Goal: Transaction & Acquisition: Obtain resource

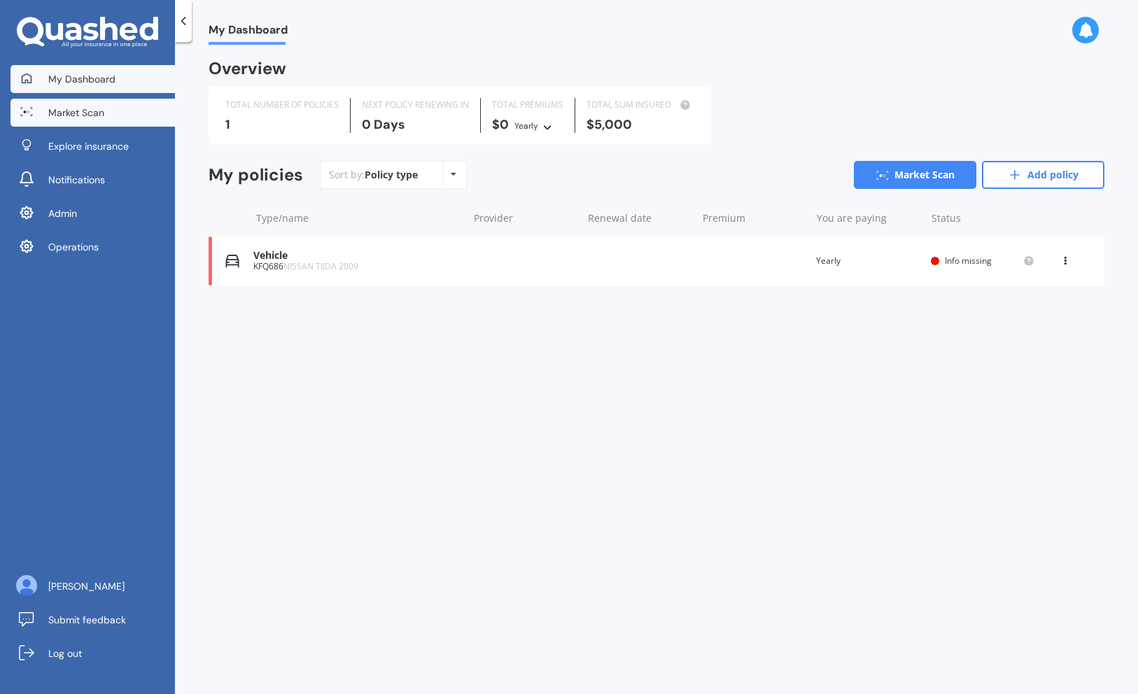
click at [124, 113] on link "Market Scan" at bounding box center [92, 113] width 164 height 28
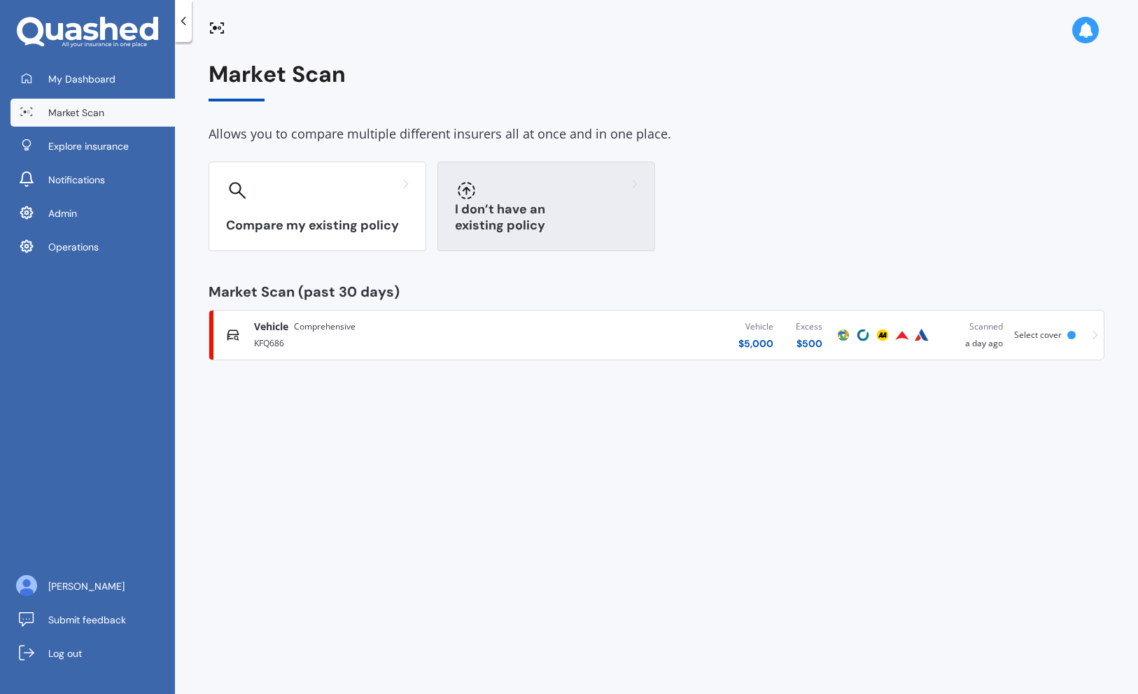
click at [502, 208] on div "I don’t have an existing policy" at bounding box center [546, 207] width 218 height 90
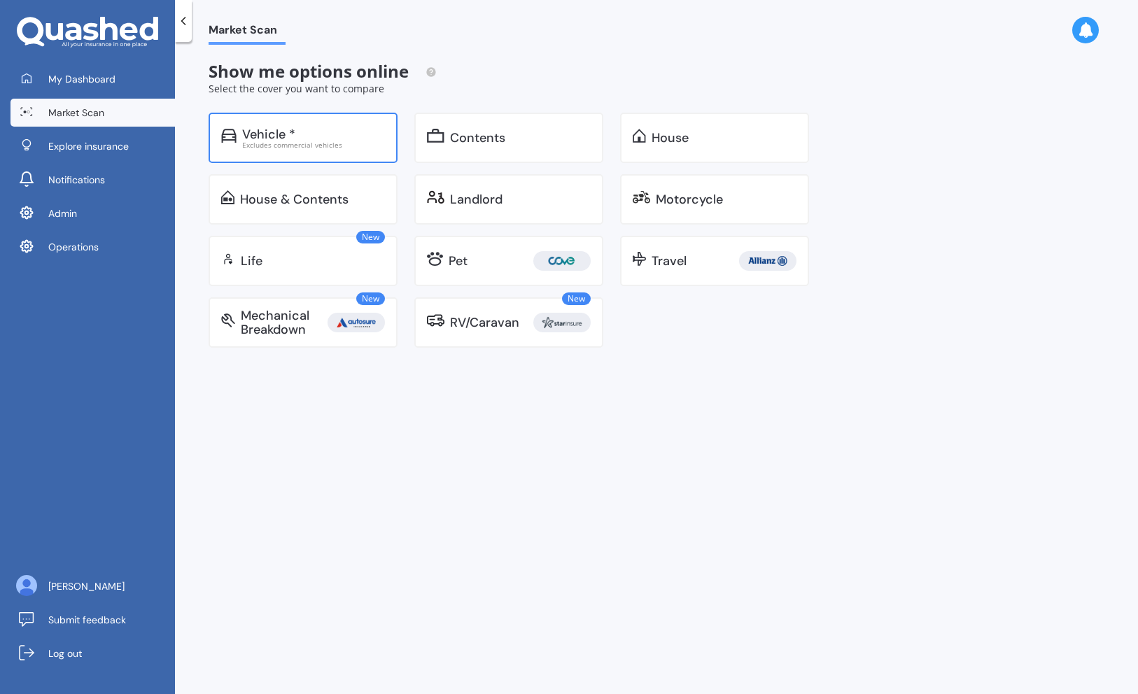
click at [365, 139] on div "Vehicle *" at bounding box center [313, 134] width 143 height 14
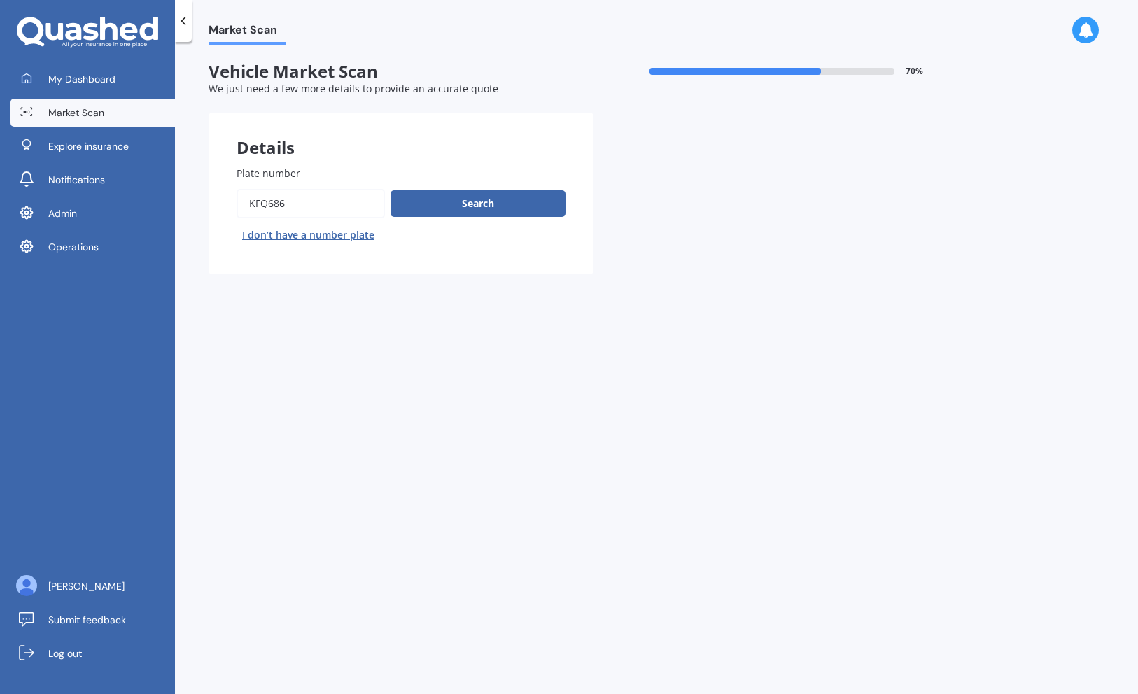
click at [356, 232] on button "I don’t have a number plate" at bounding box center [308, 235] width 143 height 22
select select "23"
select select "03"
select select "1975"
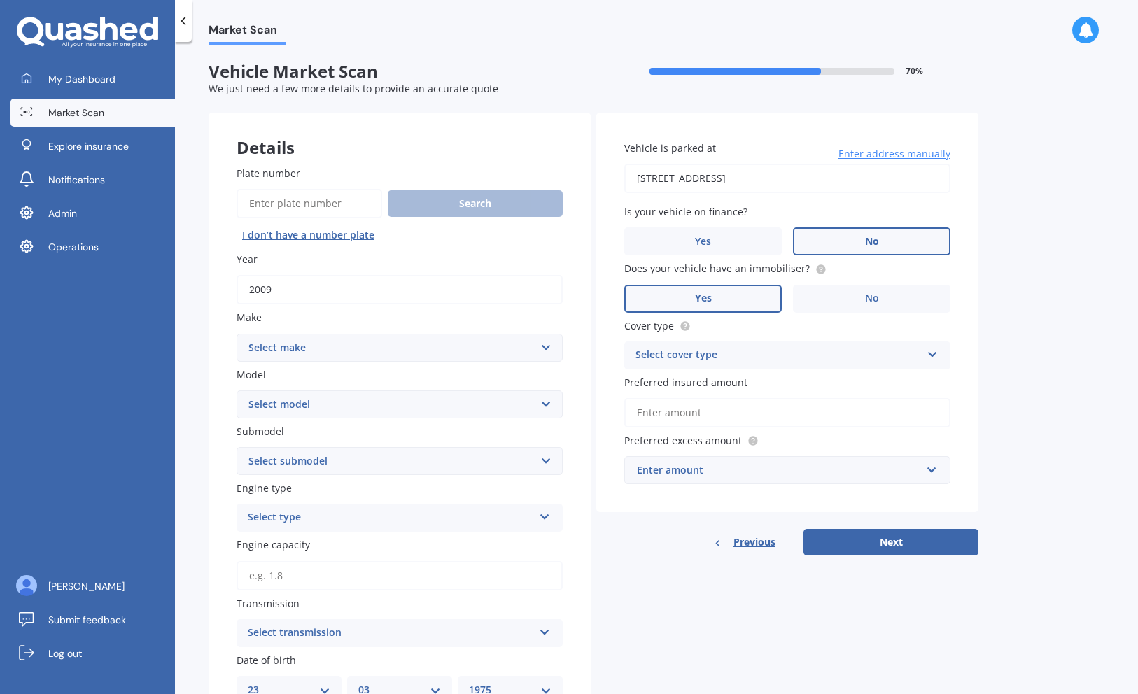
click at [395, 352] on select "Select make" at bounding box center [400, 348] width 326 height 28
select select "OMODA"
click at [237, 335] on select "Select make AC ALFA ROMEO ASTON MARTIN AUDI AUSTIN BEDFORD Bentley BMW BYD CADI…" at bounding box center [400, 348] width 326 height 28
click at [406, 358] on select "Select make AC ALFA ROMEO ASTON MARTIN AUDI AUSTIN BEDFORD Bentley BMW BYD CADI…" at bounding box center [400, 348] width 326 height 28
click at [237, 335] on select "Select make AC ALFA ROMEO ASTON MARTIN AUDI AUSTIN BEDFORD Bentley BMW BYD CADI…" at bounding box center [400, 348] width 326 height 28
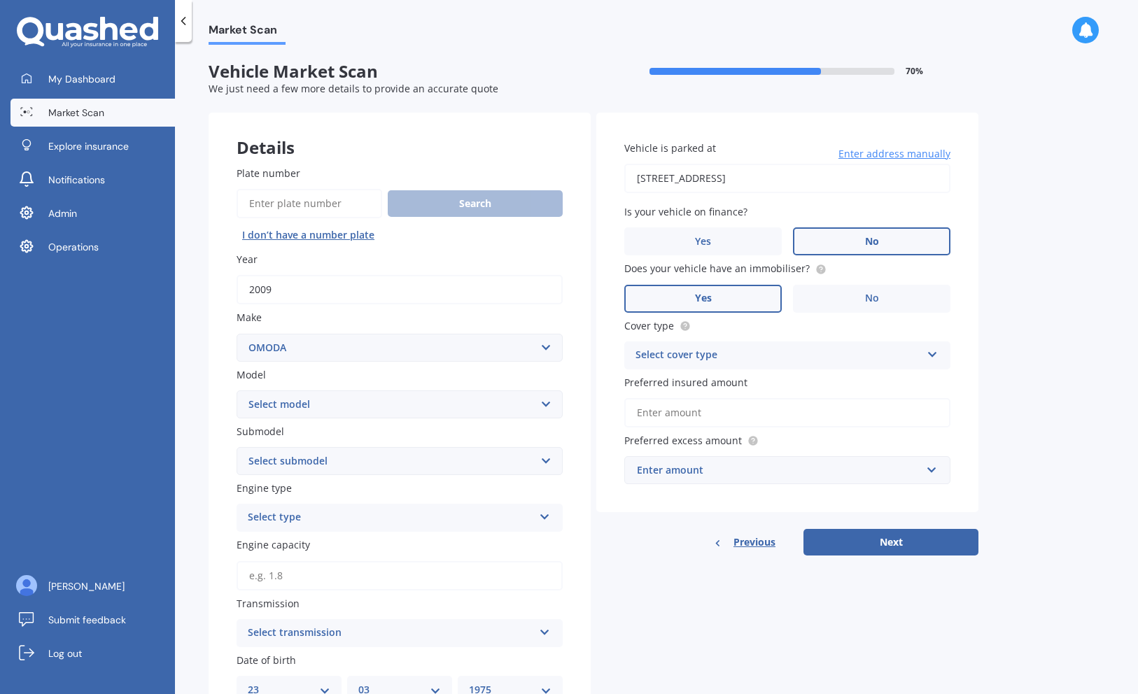
click at [402, 415] on select "Select model C5 E5 O9" at bounding box center [400, 405] width 326 height 28
select select "O9"
click at [237, 391] on select "Select model C5 E5 O9" at bounding box center [400, 405] width 326 height 28
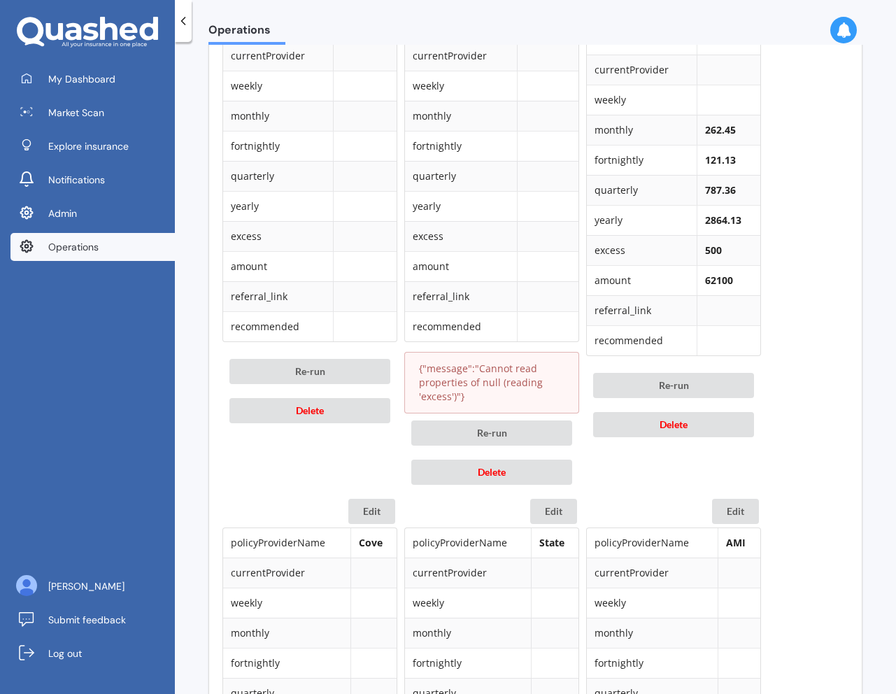
scroll to position [772, 0]
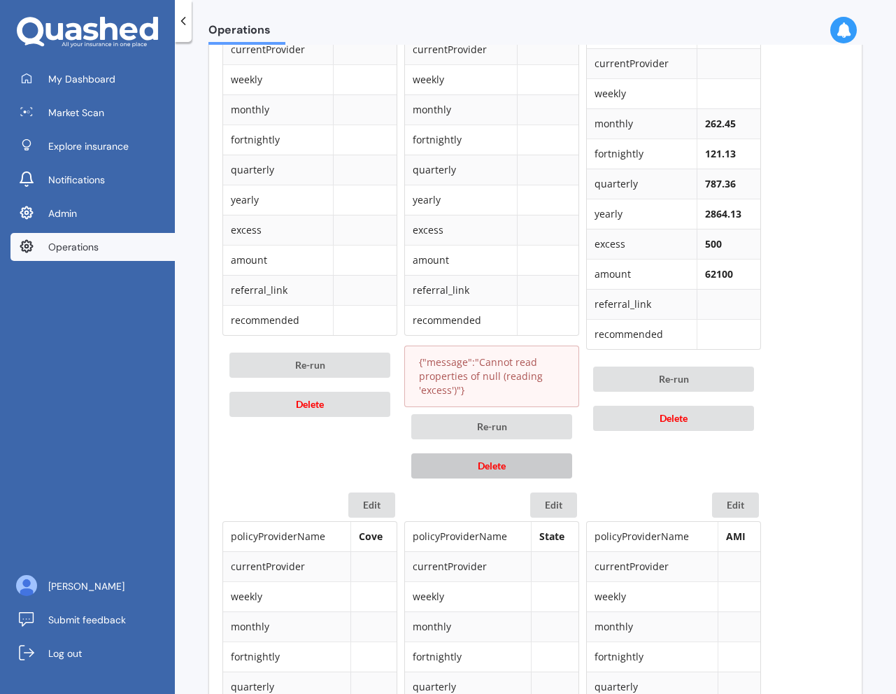
click at [469, 467] on button "Delete" at bounding box center [492, 465] width 161 height 25
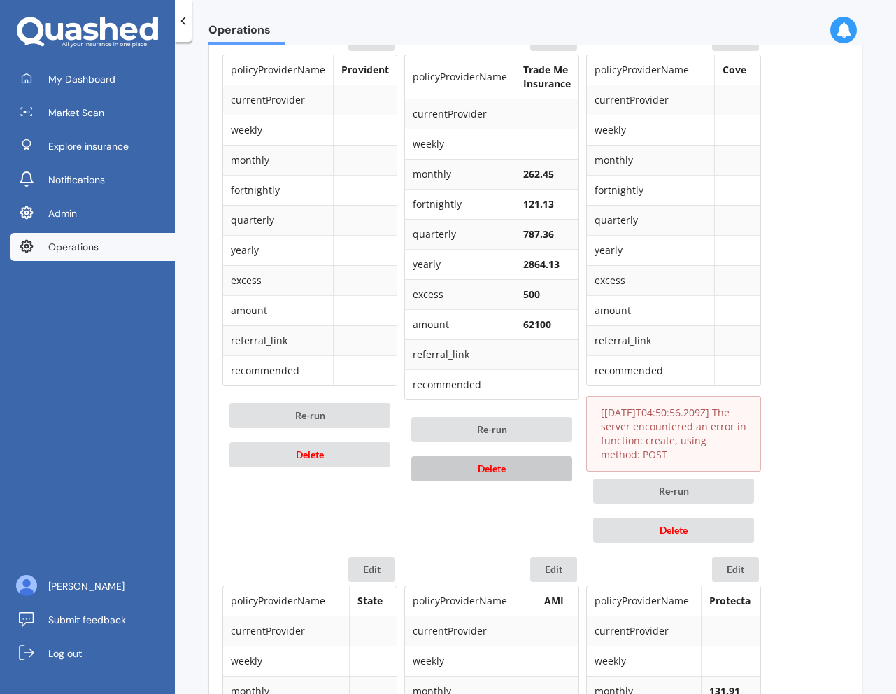
scroll to position [723, 0]
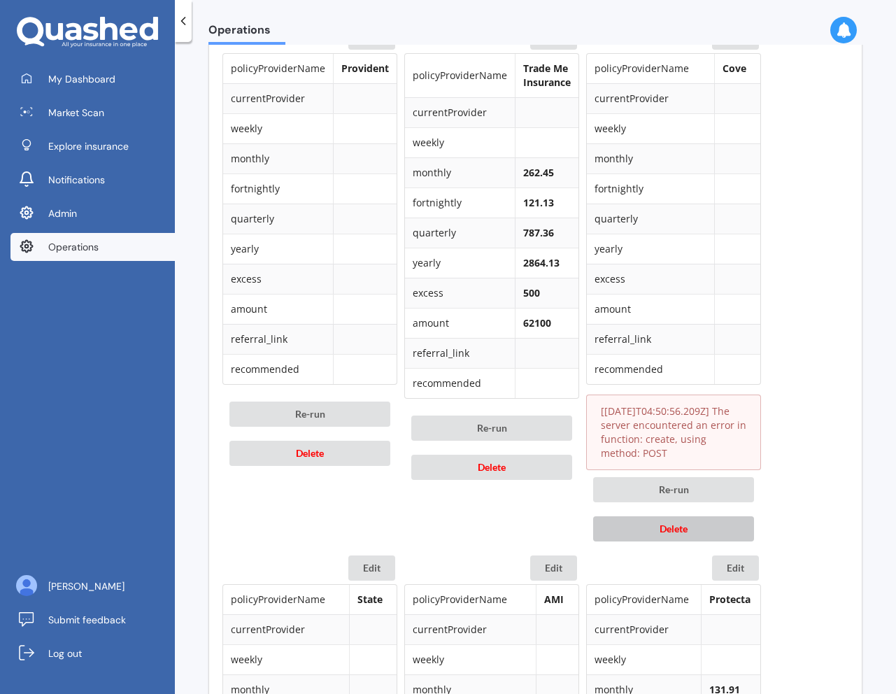
click at [699, 533] on button "Delete" at bounding box center [673, 528] width 161 height 25
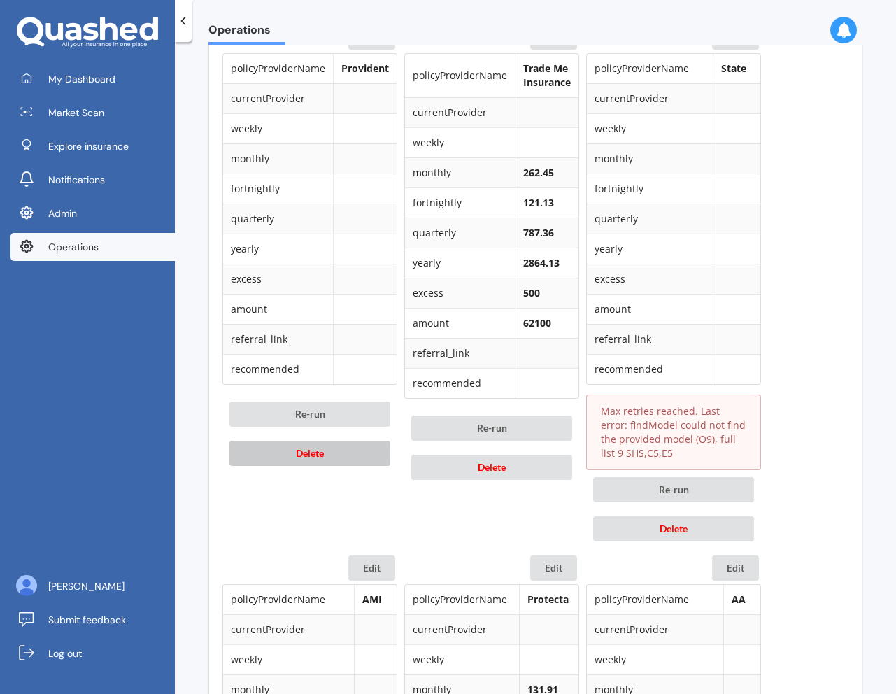
click at [276, 452] on button "Delete" at bounding box center [310, 453] width 161 height 25
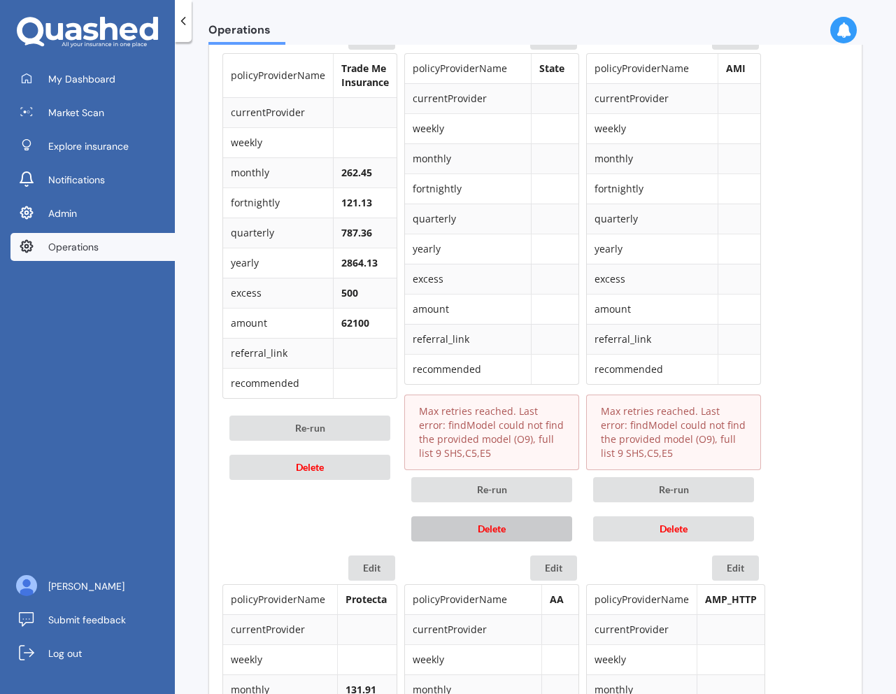
click at [536, 533] on button "Delete" at bounding box center [492, 528] width 161 height 25
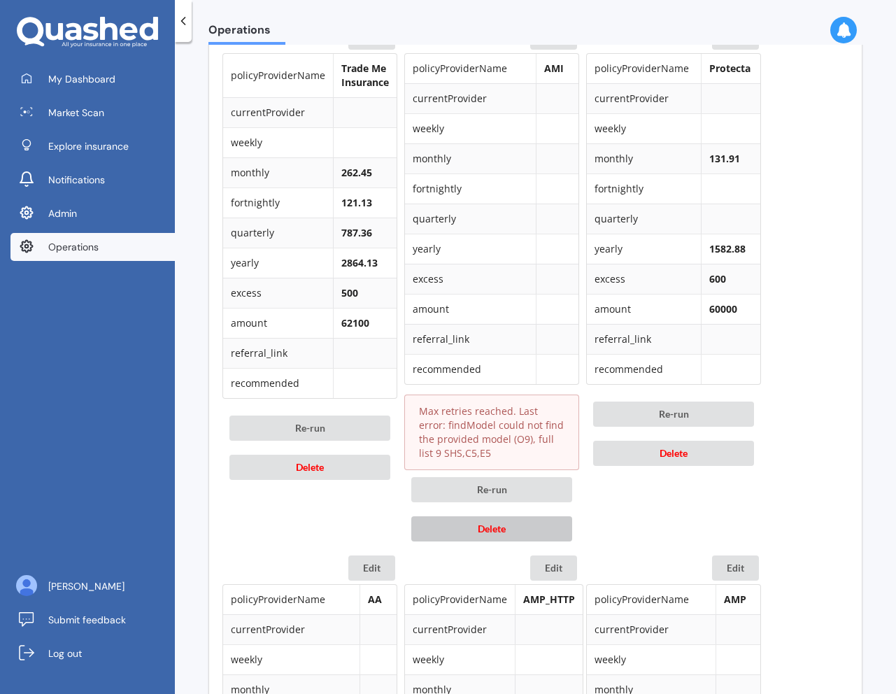
click at [528, 530] on button "Delete" at bounding box center [492, 528] width 161 height 25
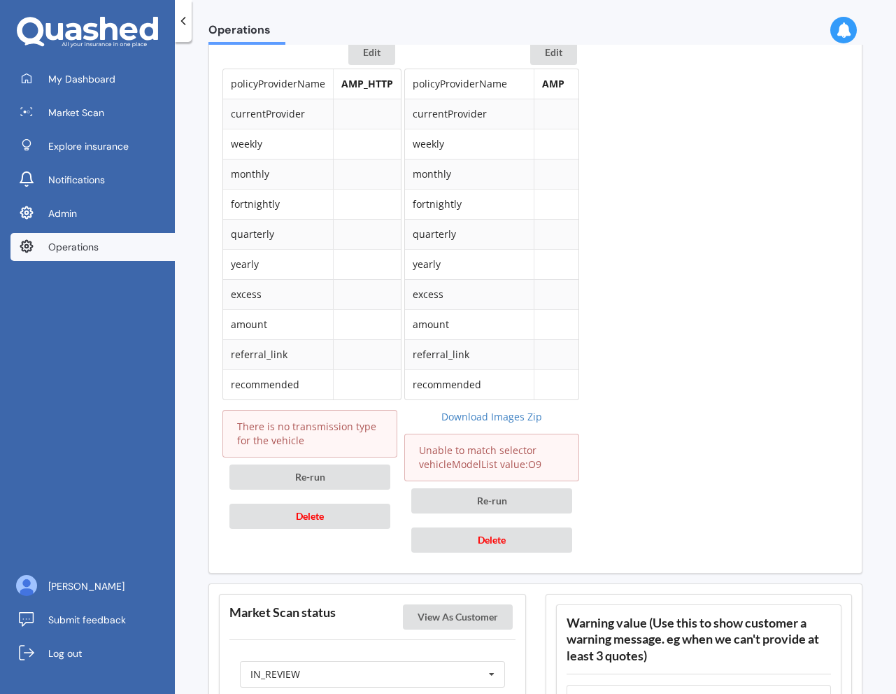
scroll to position [1231, 0]
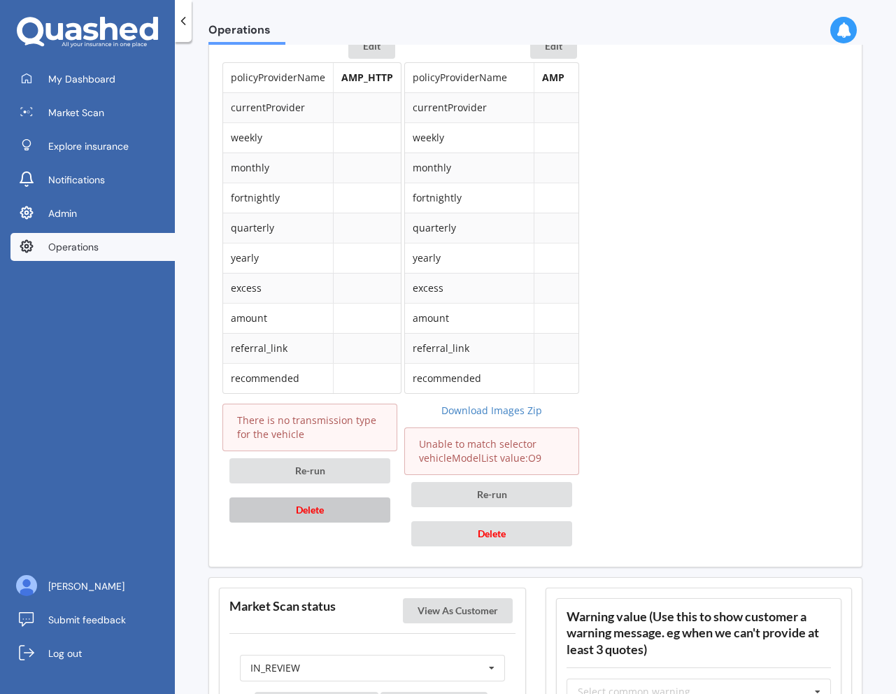
click at [352, 512] on button "Delete" at bounding box center [310, 510] width 161 height 25
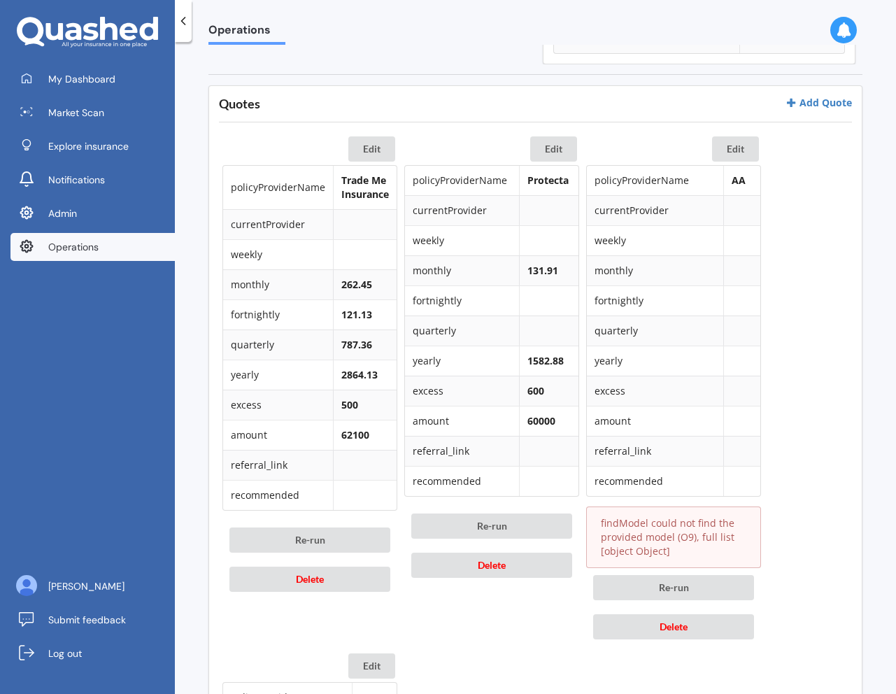
scroll to position [609, 0]
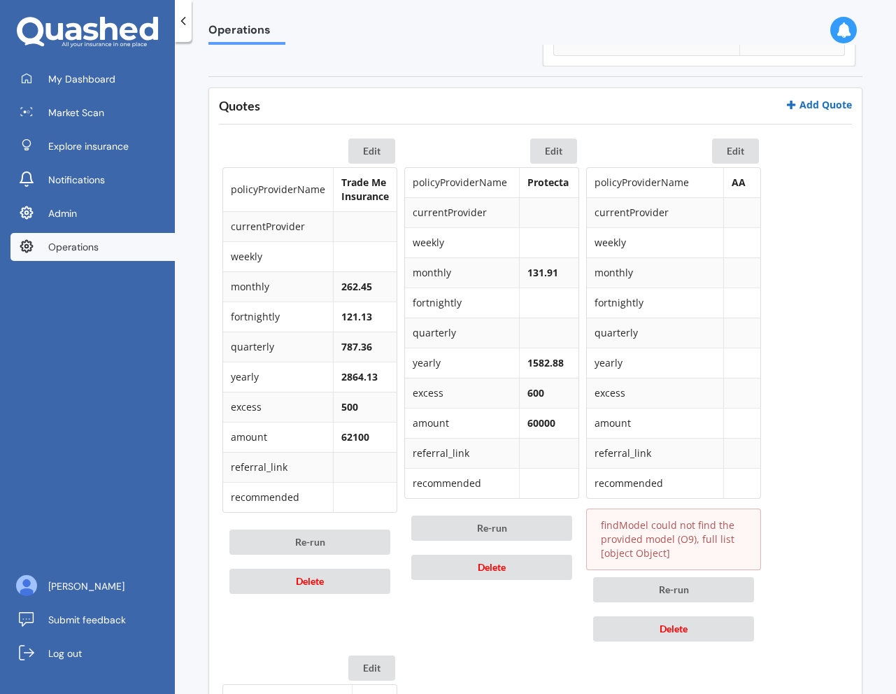
click at [822, 105] on link "Add Quote" at bounding box center [819, 104] width 66 height 13
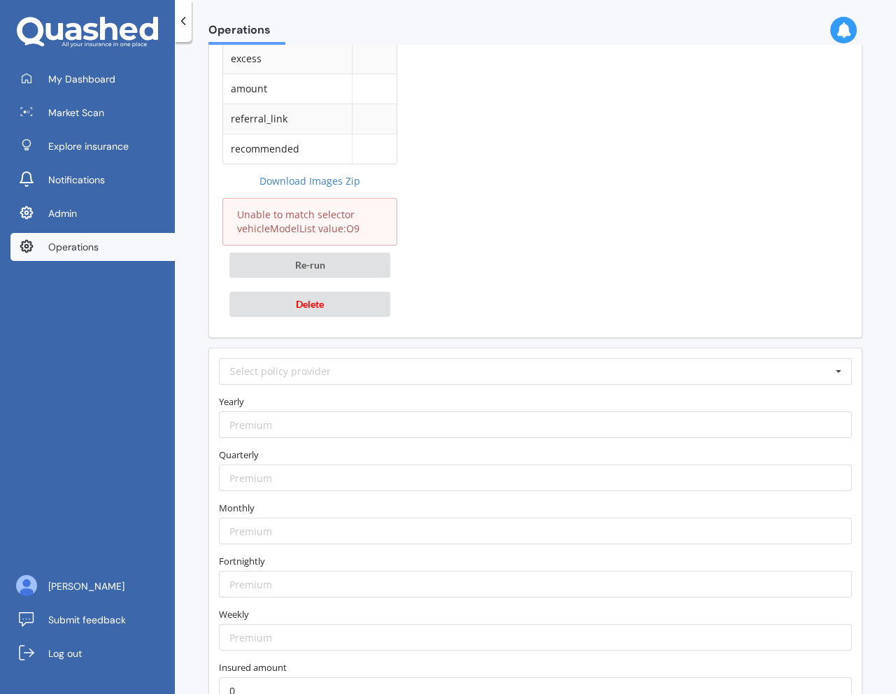
scroll to position [1463, 0]
click at [756, 359] on input "text" at bounding box center [536, 368] width 632 height 25
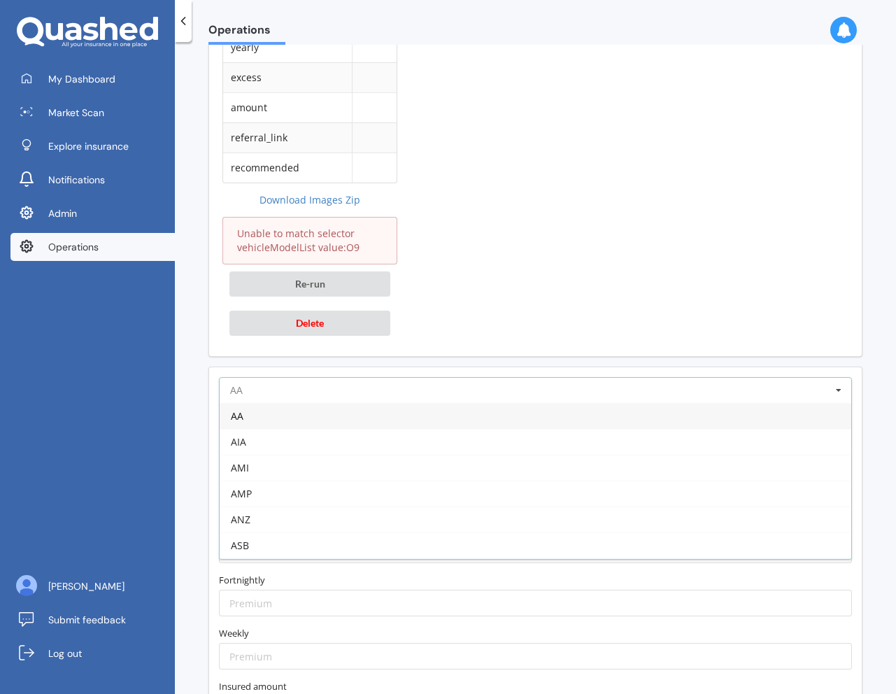
scroll to position [1545, 0]
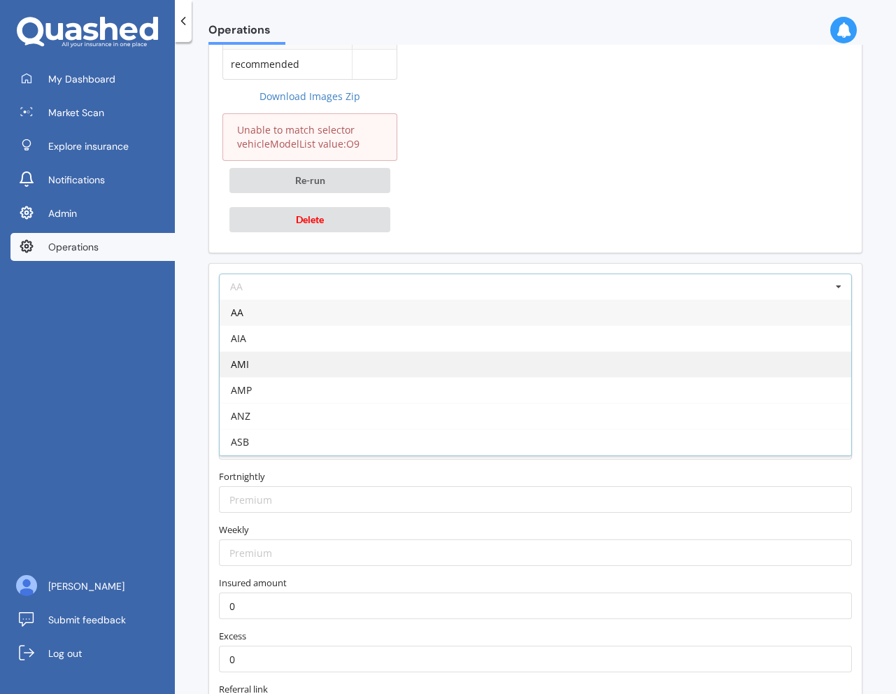
click at [632, 358] on div "AMI" at bounding box center [536, 364] width 632 height 26
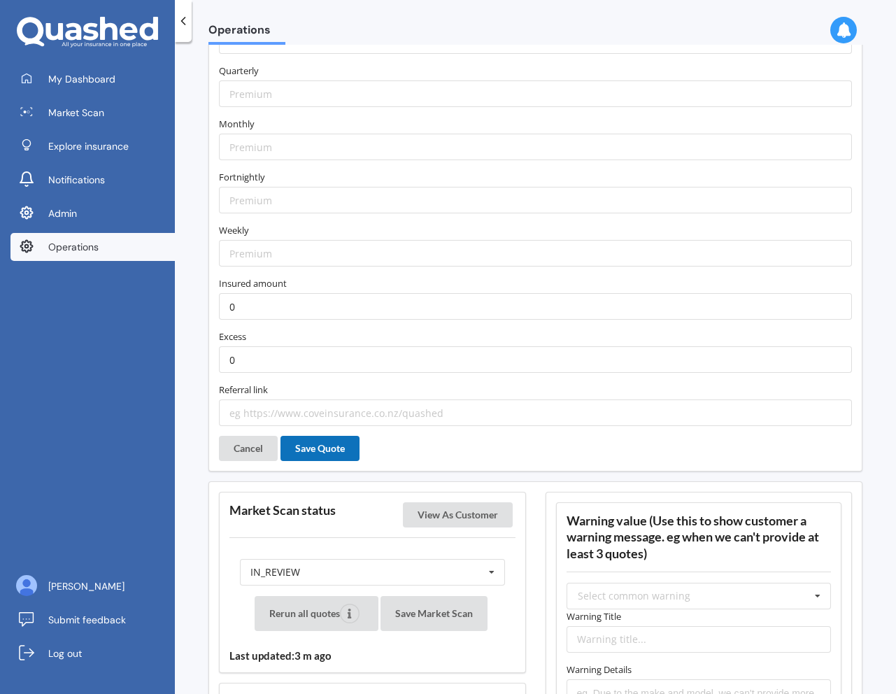
click at [341, 450] on button "Save Quote" at bounding box center [320, 448] width 79 height 25
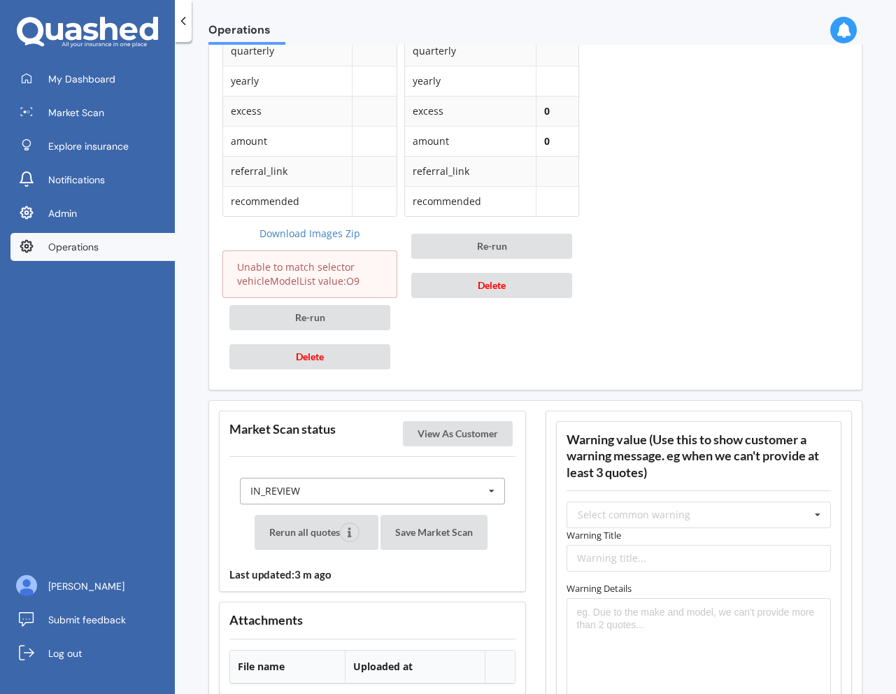
scroll to position [1410, 0]
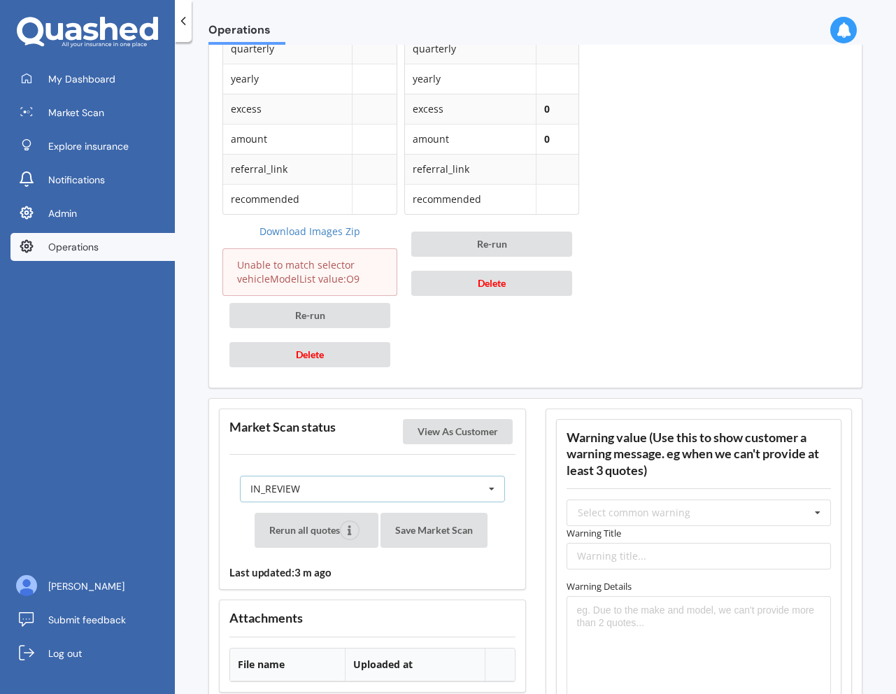
click at [408, 488] on div "IN_REVIEW READY PENDING VIEWED ABANDONED IN_REVIEW" at bounding box center [372, 489] width 265 height 27
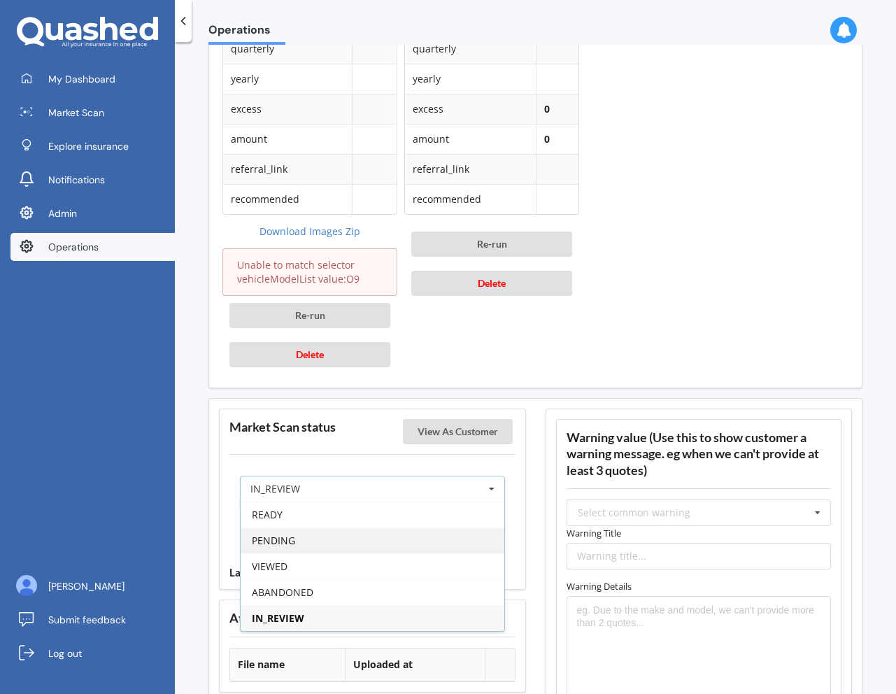
click at [392, 540] on div "PENDING" at bounding box center [373, 541] width 264 height 26
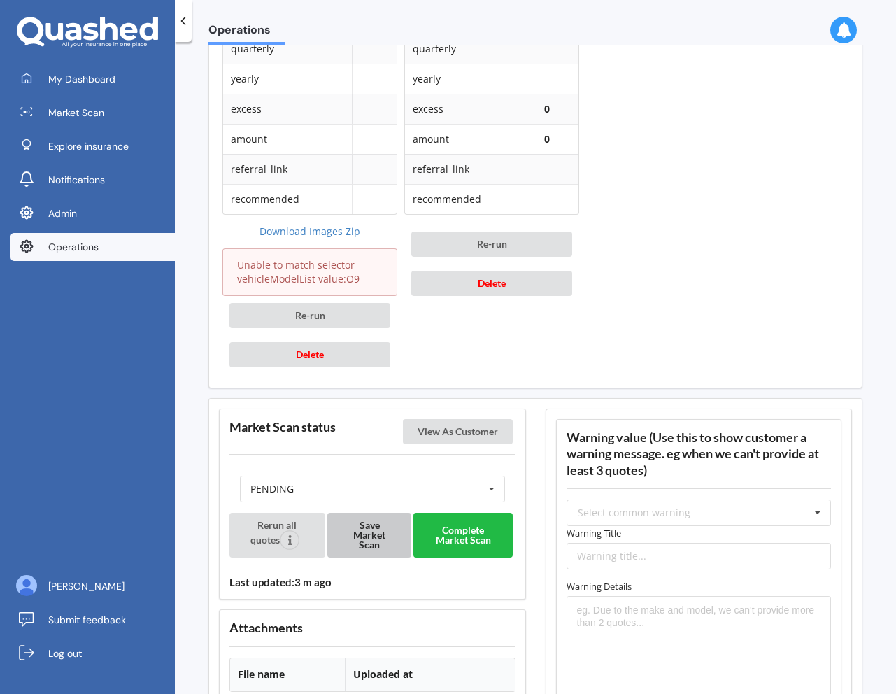
click at [374, 533] on button "Save Market Scan" at bounding box center [370, 535] width 84 height 45
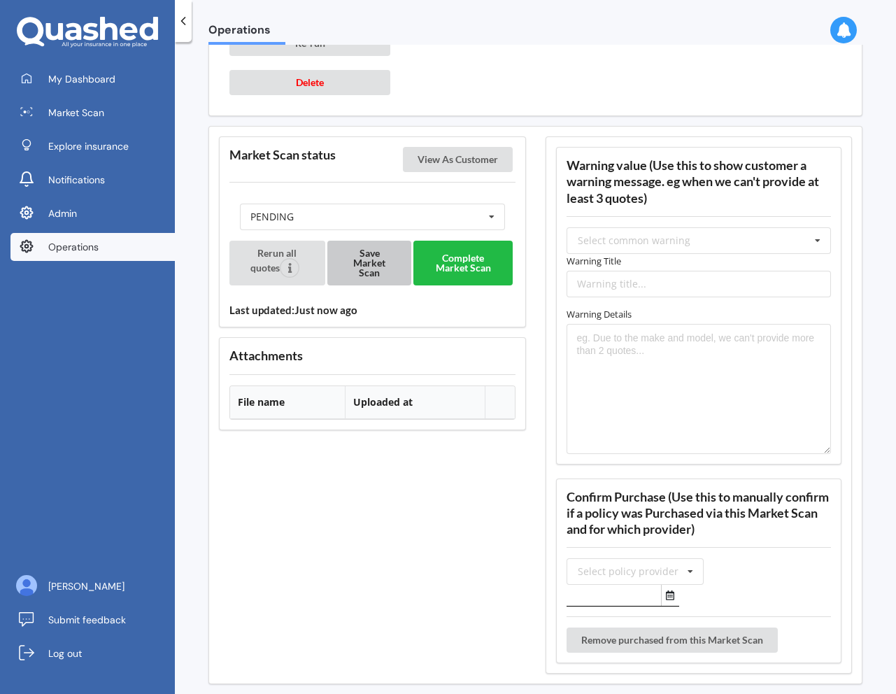
scroll to position [1834, 0]
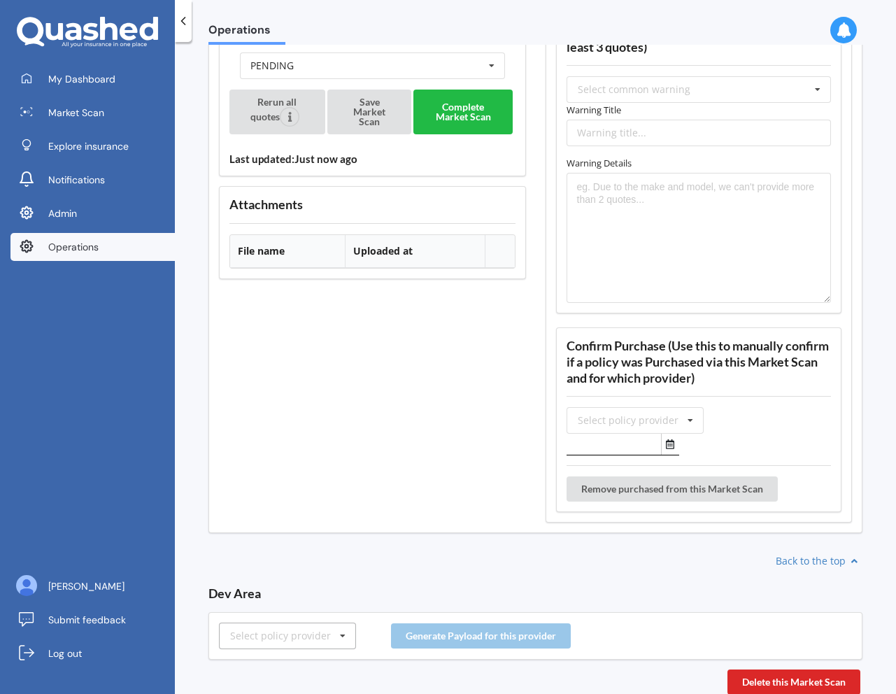
click at [317, 641] on div "Select policy provider" at bounding box center [280, 636] width 101 height 10
type input "a"
click at [294, 556] on div "AMP" at bounding box center [288, 557] width 136 height 26
click at [474, 636] on button "Generate Payload for this provider" at bounding box center [481, 636] width 180 height 25
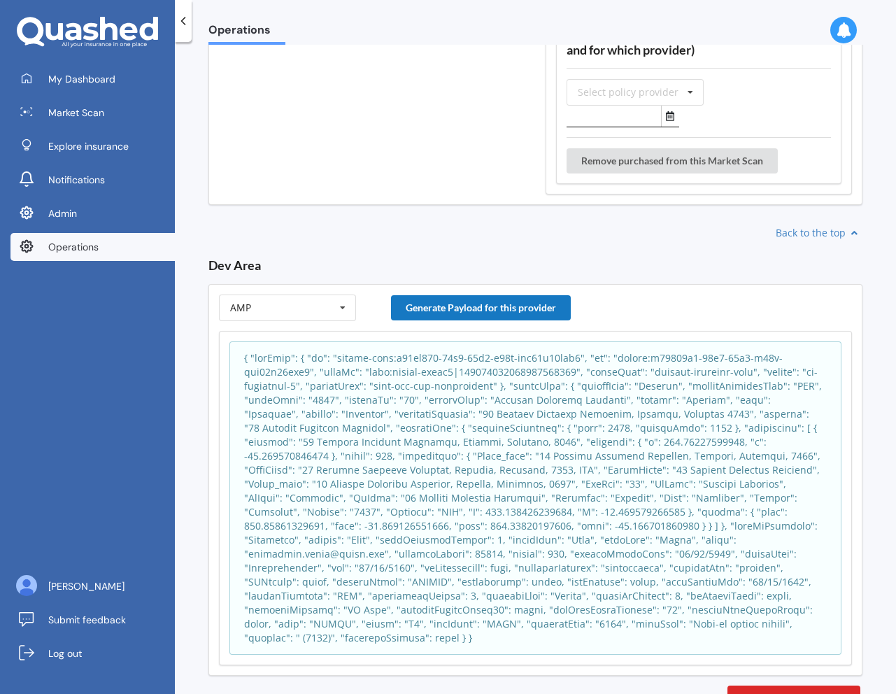
scroll to position [2164, 0]
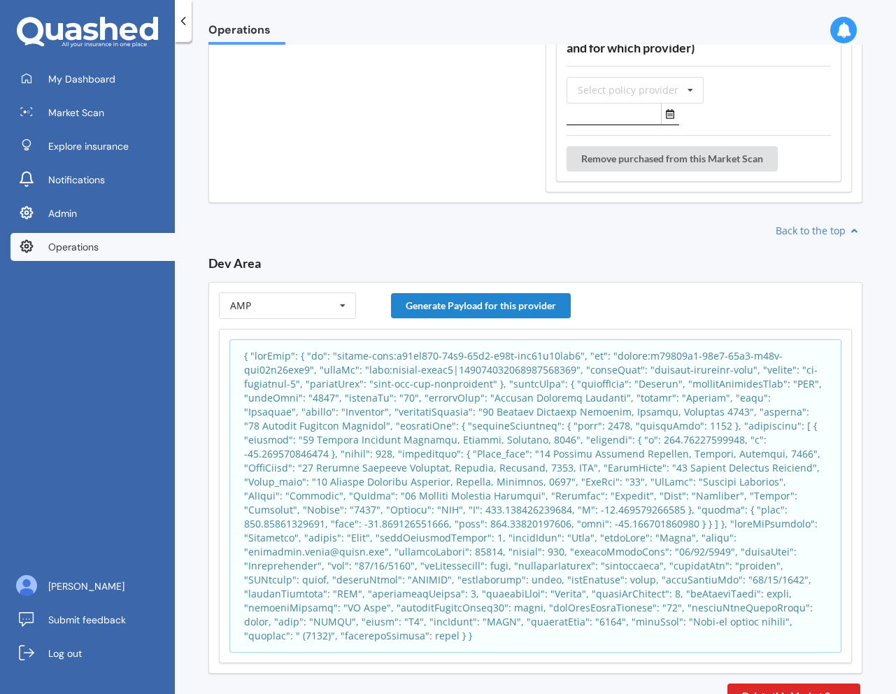
click at [493, 537] on p at bounding box center [535, 496] width 583 height 294
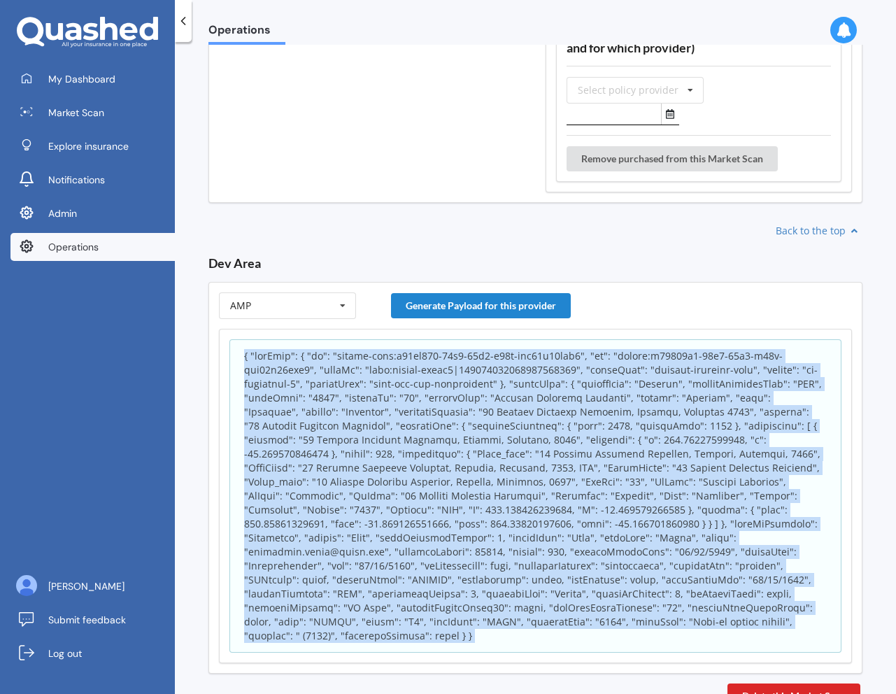
click at [493, 537] on p at bounding box center [535, 496] width 583 height 294
copy body "{ "appInfo": { "id": "policy-scan:b75bf460-92b8-11f0-a19d-fdb69c35aef6", "sk": …"
click at [306, 386] on p at bounding box center [535, 496] width 583 height 294
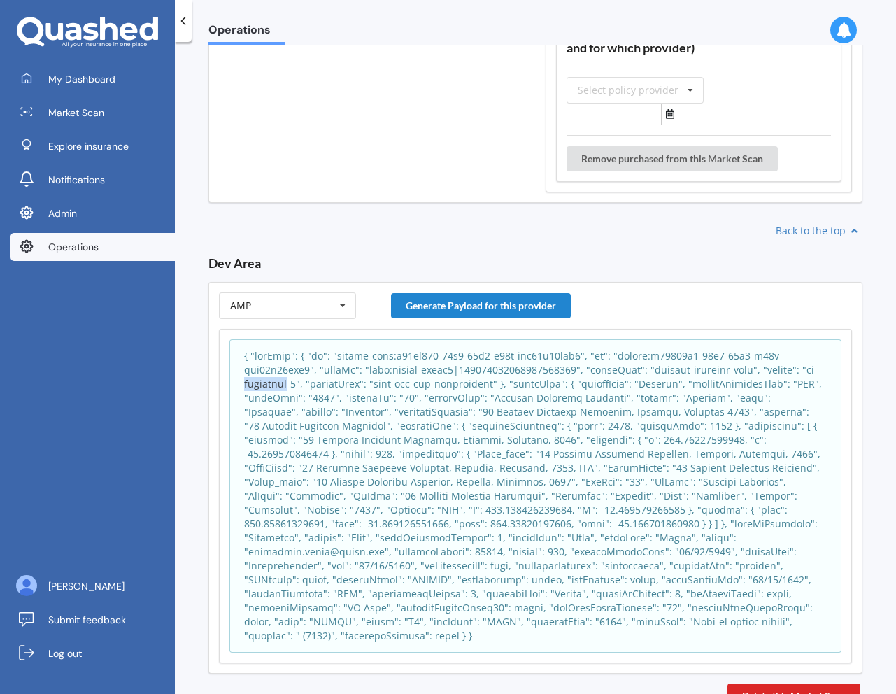
click at [306, 386] on p at bounding box center [535, 496] width 583 height 294
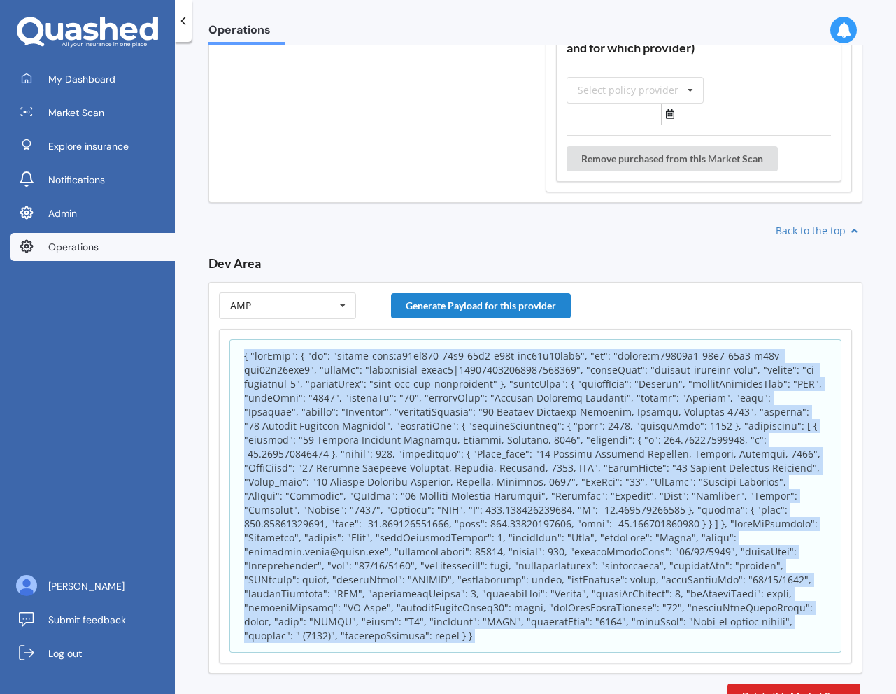
click at [306, 386] on p at bounding box center [535, 496] width 583 height 294
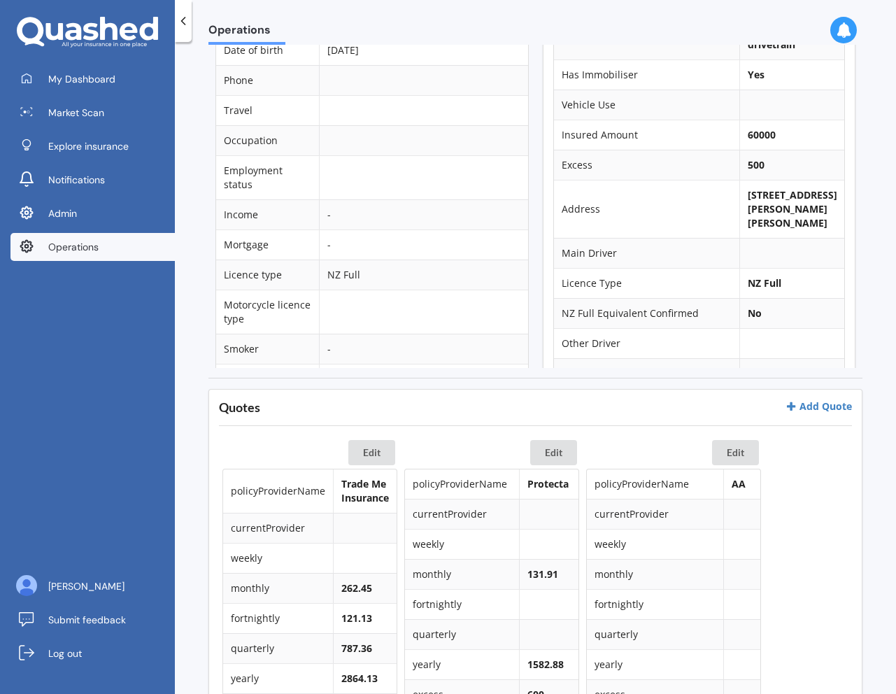
scroll to position [0, 0]
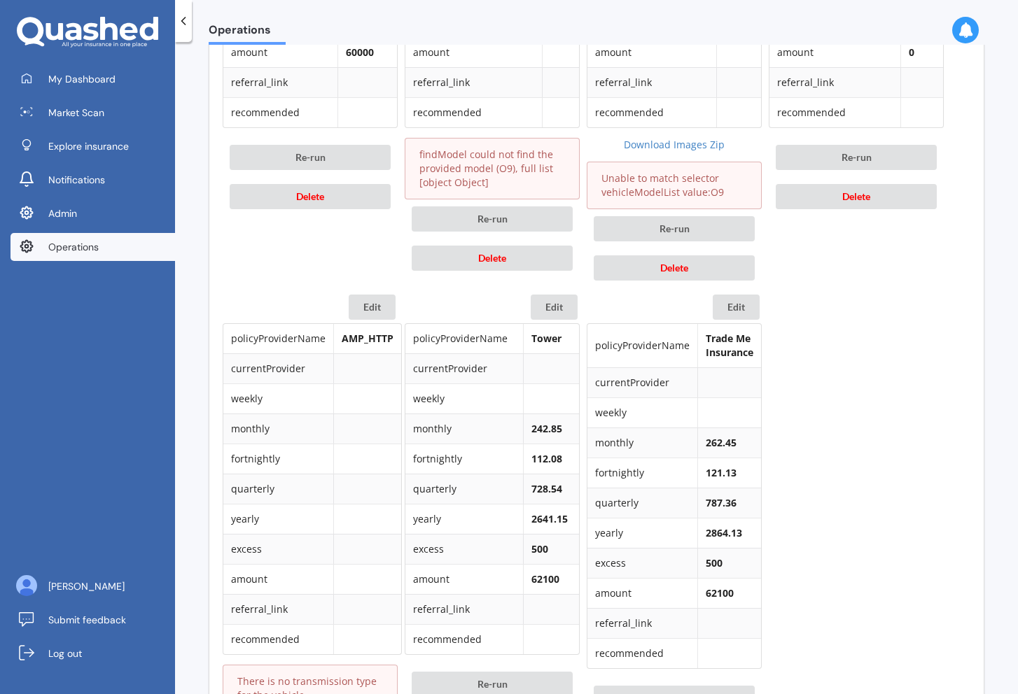
scroll to position [938, 0]
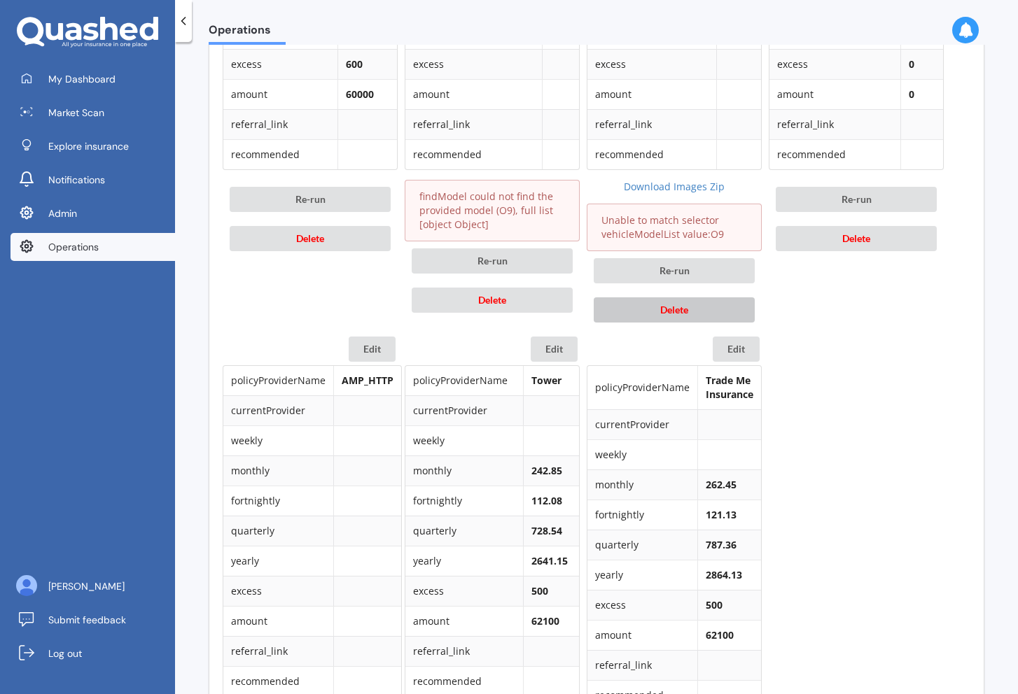
click at [677, 310] on span "Delete" at bounding box center [674, 310] width 28 height 12
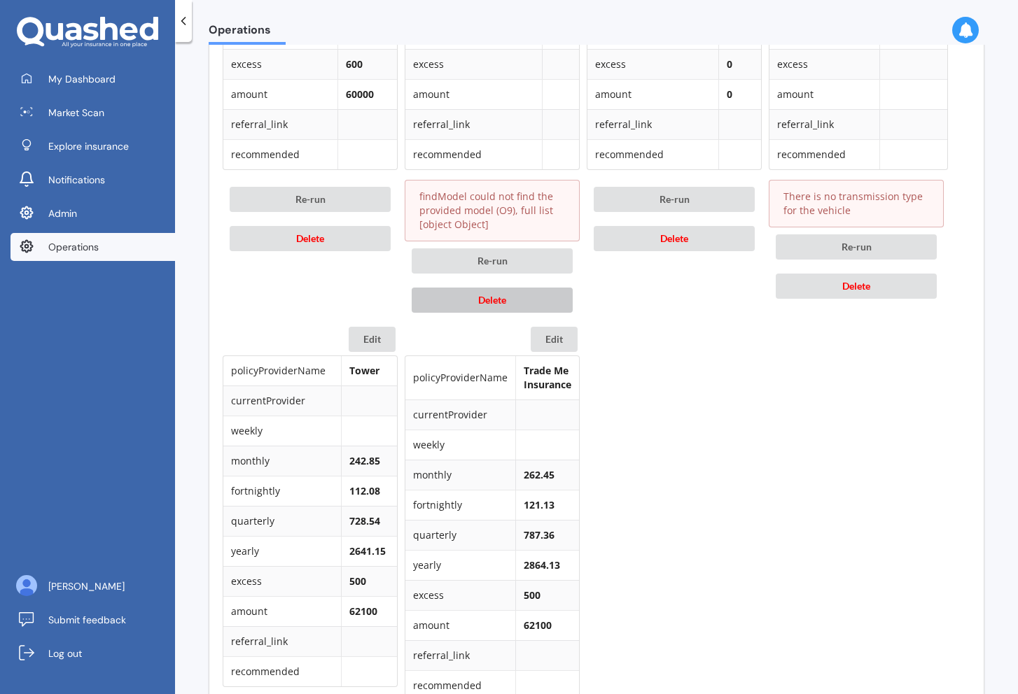
click at [542, 298] on button "Delete" at bounding box center [492, 300] width 161 height 25
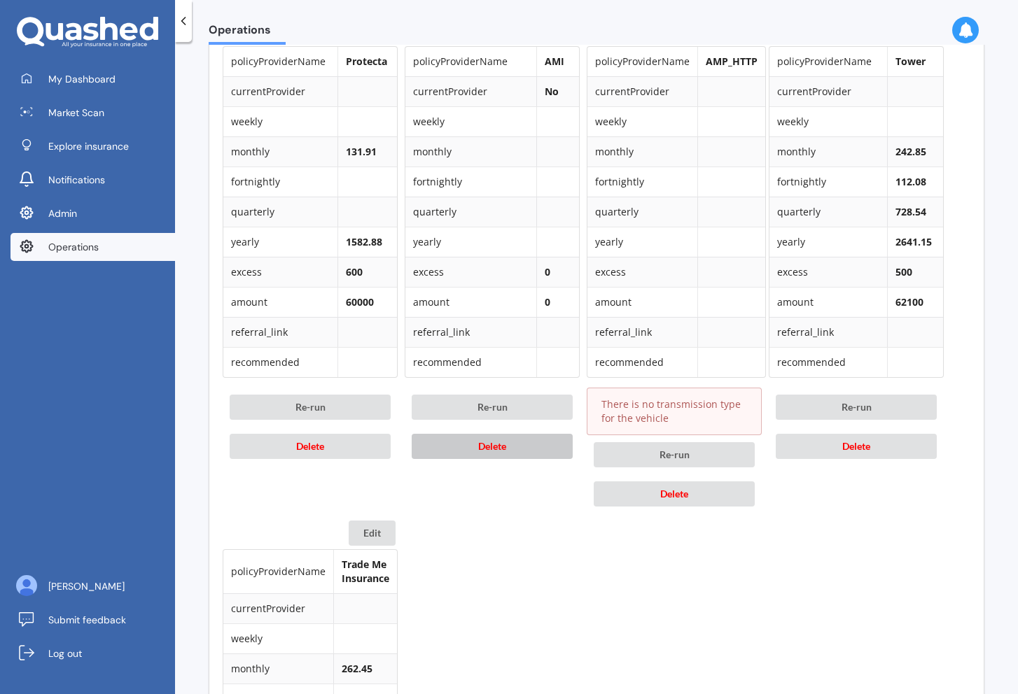
scroll to position [724, 0]
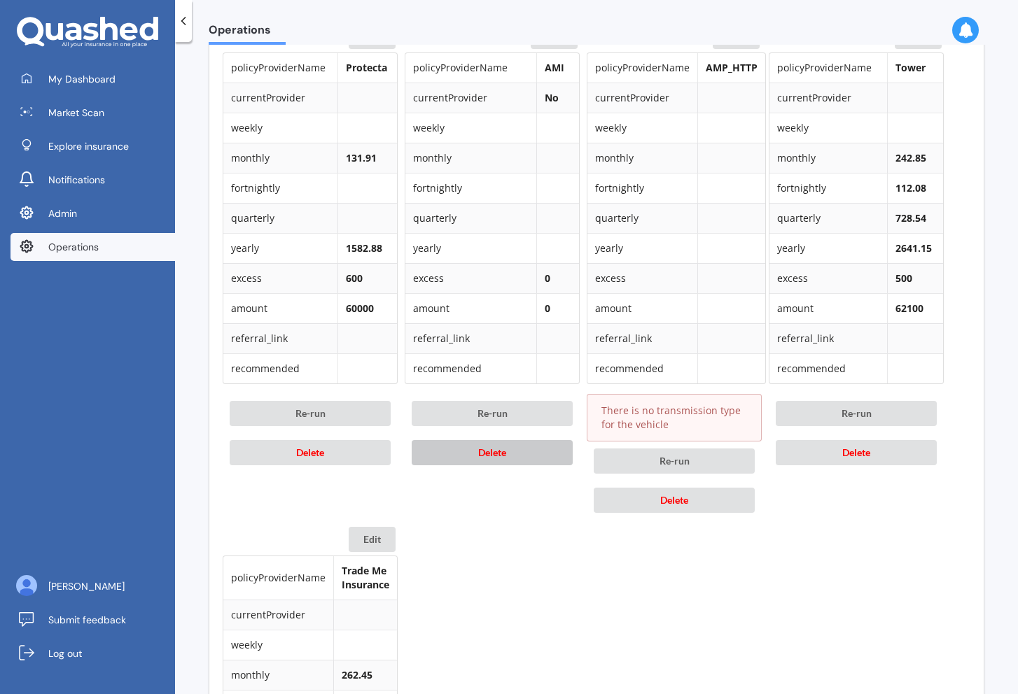
click at [523, 456] on button "Delete" at bounding box center [492, 452] width 161 height 25
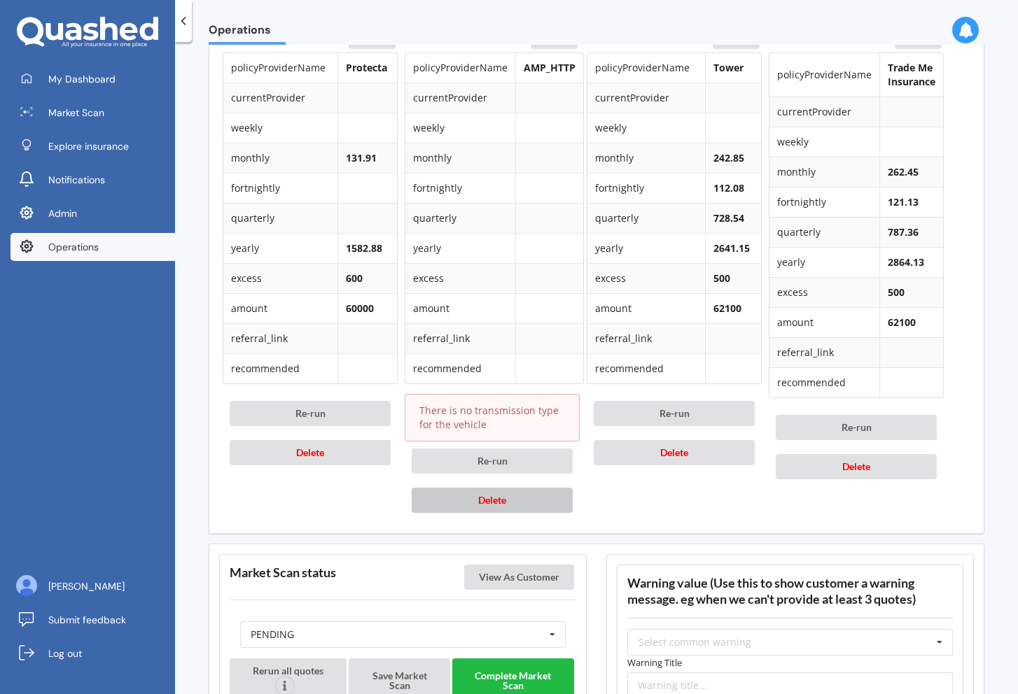
click at [527, 495] on button "Delete" at bounding box center [492, 500] width 161 height 25
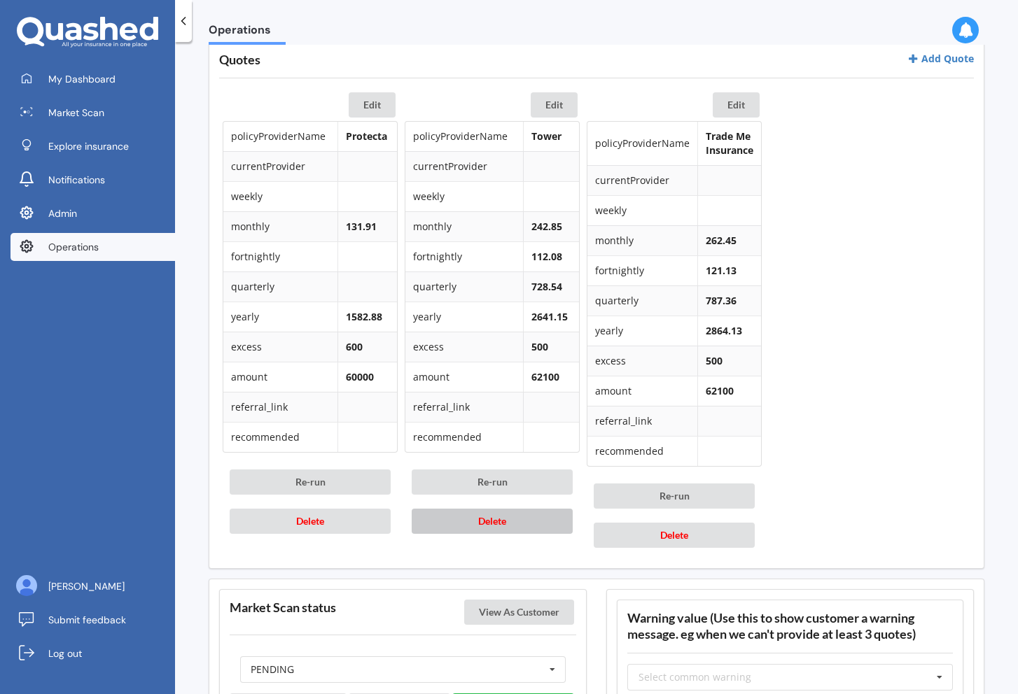
scroll to position [458, 0]
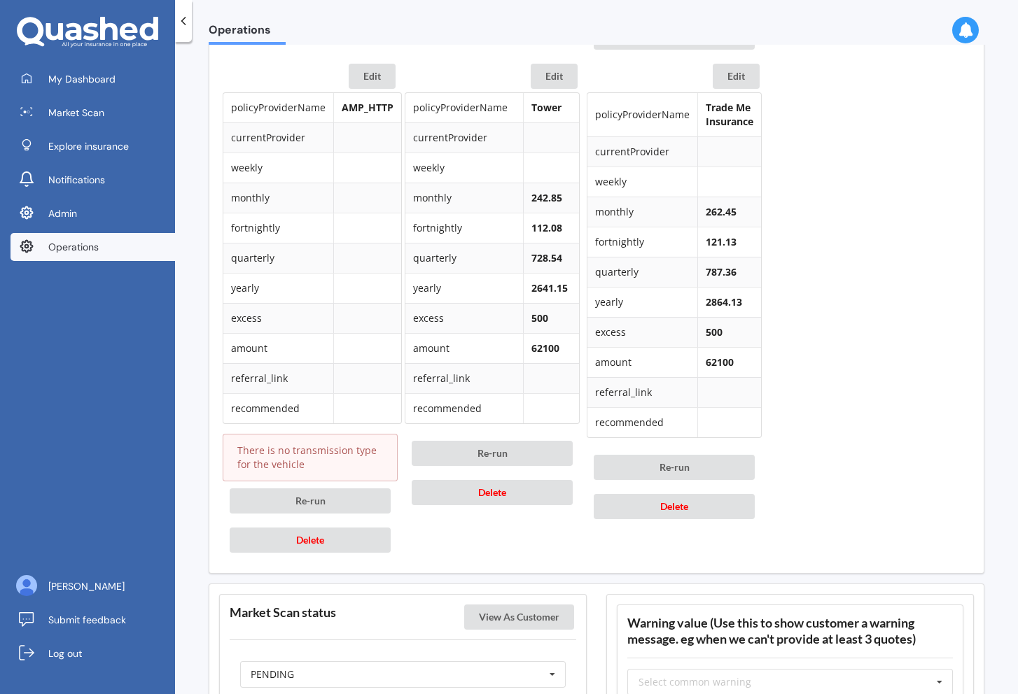
scroll to position [1215, 0]
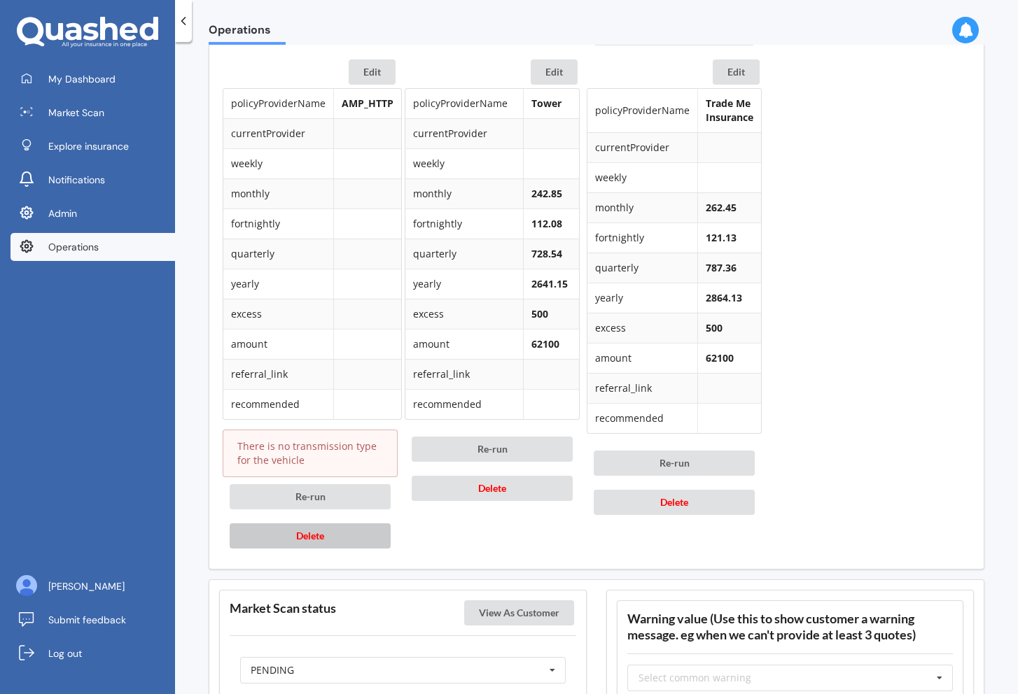
click at [365, 544] on button "Delete" at bounding box center [310, 535] width 161 height 25
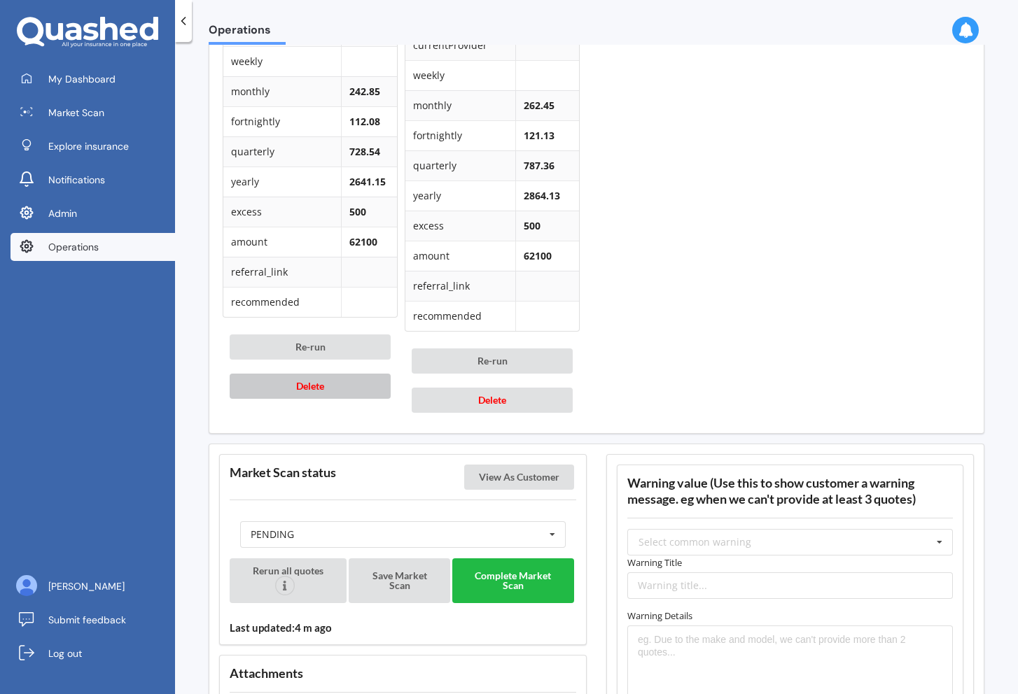
scroll to position [1502, 0]
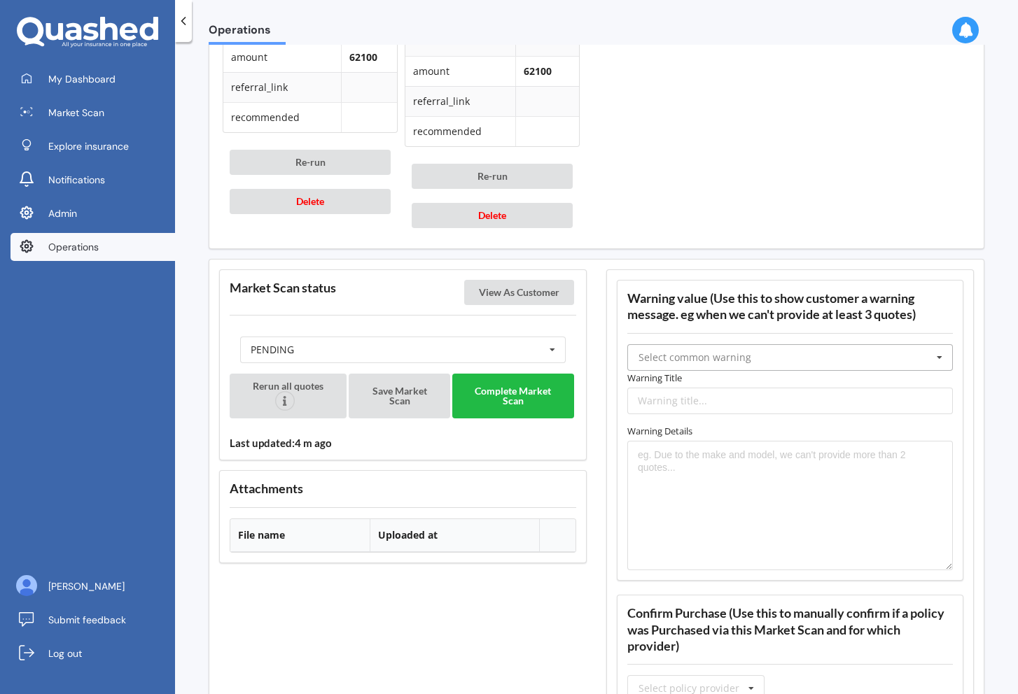
click at [731, 349] on input "text" at bounding box center [790, 357] width 324 height 25
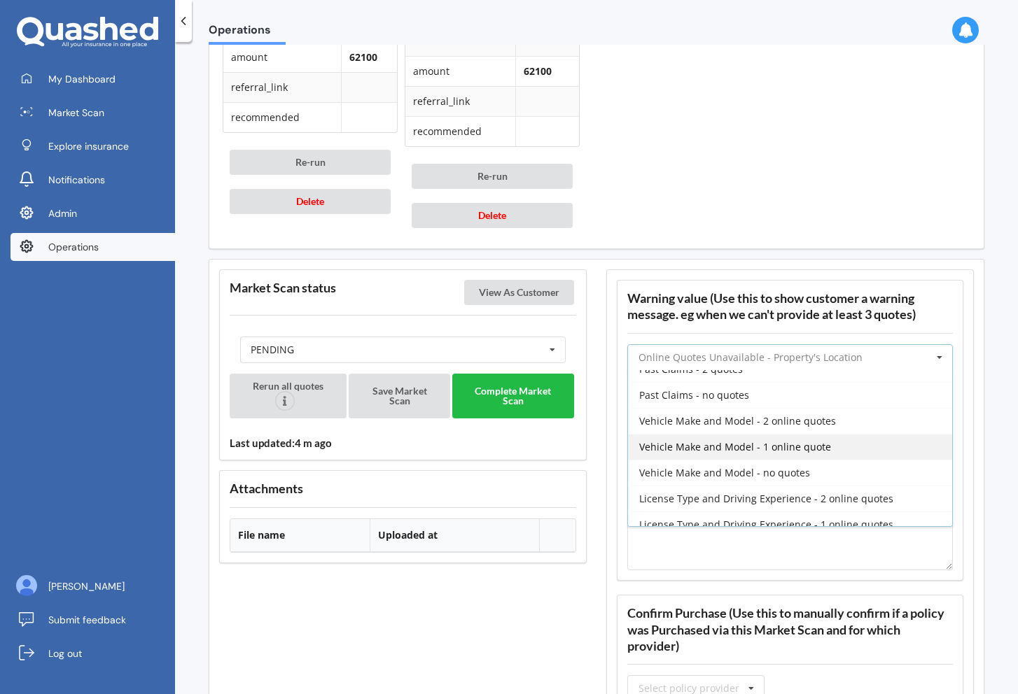
scroll to position [303, 0]
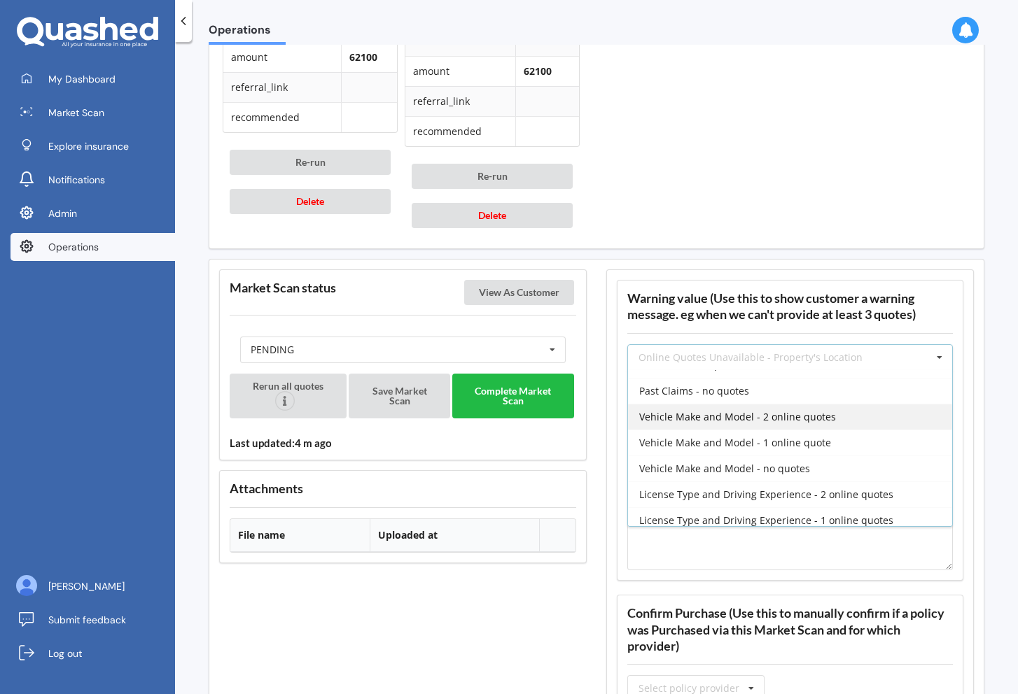
click at [775, 422] on span "Vehicle Make and Model - 2 online quotes" at bounding box center [737, 416] width 197 height 13
type input "Vehicle Make and Model - 2 online quotes"
type textarea "Due to the make and model of your vehicle, our system could only obtain two onl…"
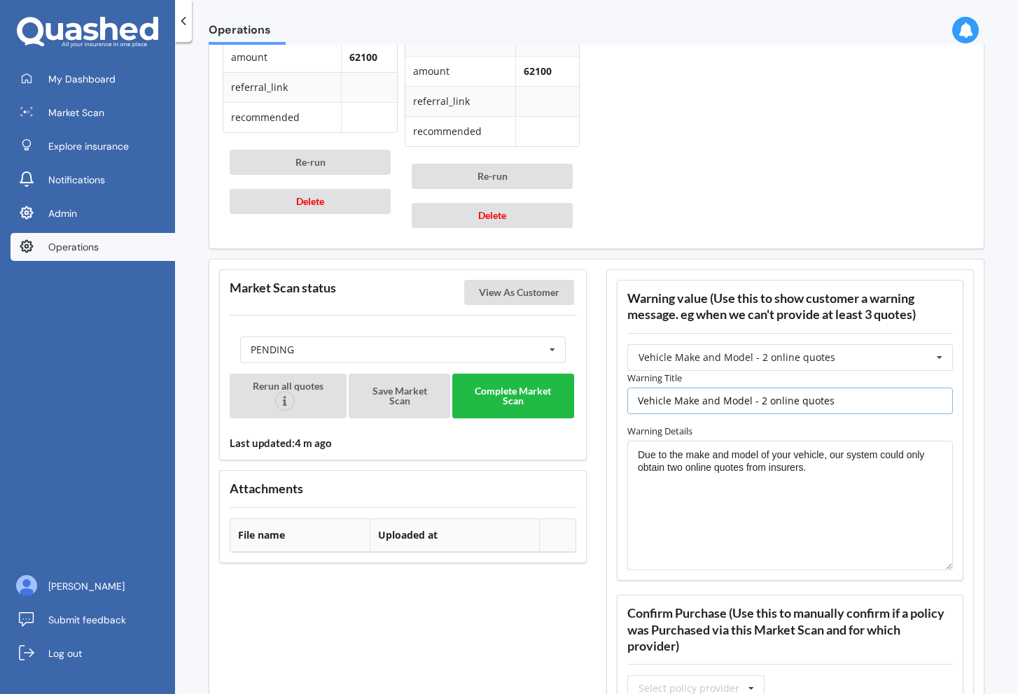
click at [757, 401] on input "Vehicle Make and Model - 2 online quotes" at bounding box center [789, 401] width 325 height 27
type input "Vehicle Make and Model - 3 online quotes"
click at [675, 469] on textarea "Due to the make and model of your vehicle, our system could only obtain two onl…" at bounding box center [789, 506] width 325 height 130
click at [717, 500] on textarea "Due to the make and model of your vehicle, our system could only obtain 3 onlin…" at bounding box center [789, 506] width 325 height 130
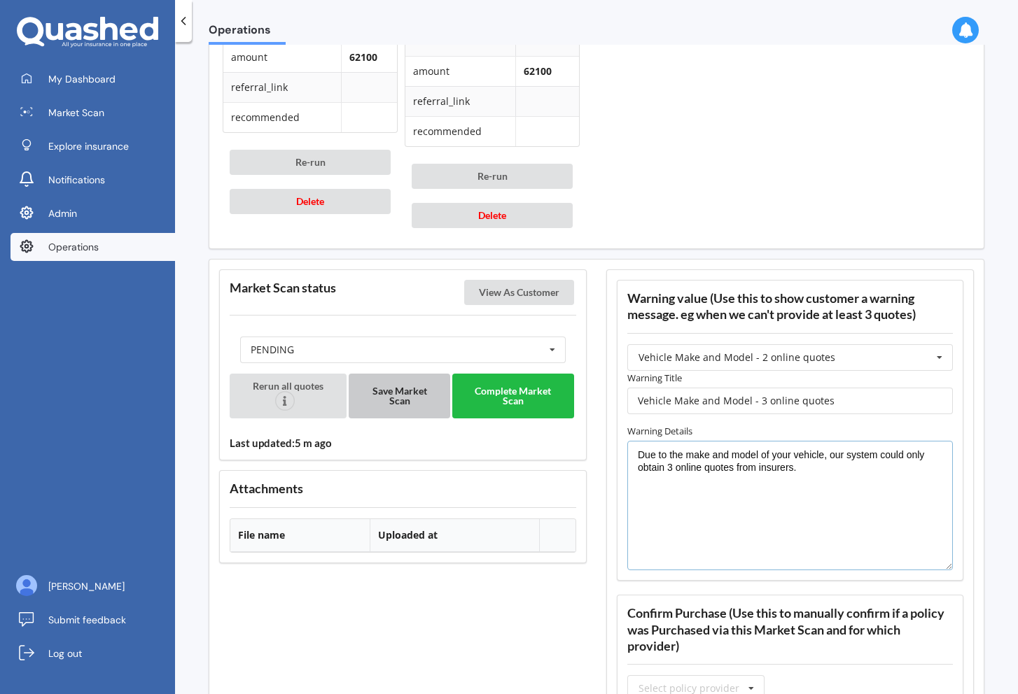
type textarea "Due to the make and model of your vehicle, our system could only obtain 3 onlin…"
click at [393, 405] on button "Save Market Scan" at bounding box center [399, 396] width 101 height 45
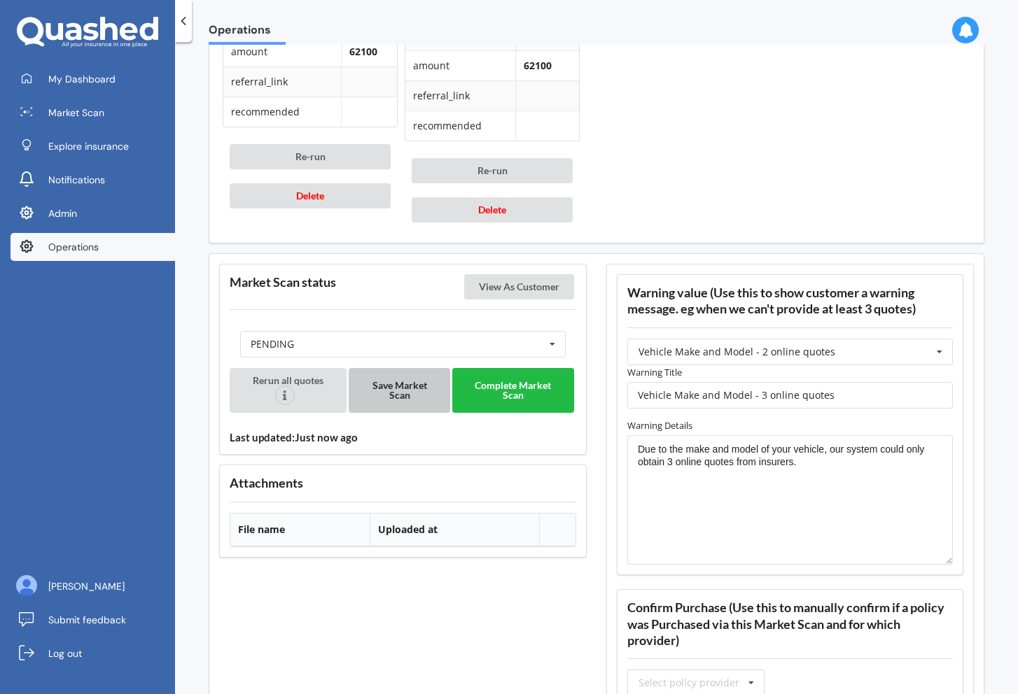
scroll to position [1502, 0]
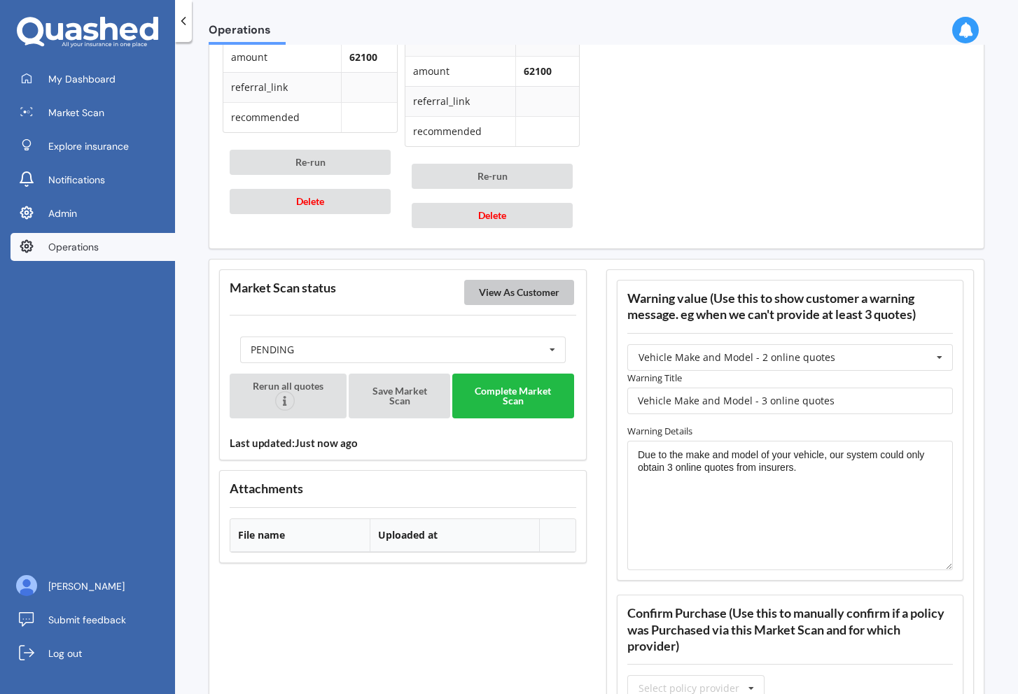
click at [529, 296] on button "View As Customer" at bounding box center [519, 292] width 110 height 25
click at [507, 396] on button "Complete Market Scan" at bounding box center [512, 396] width 121 height 45
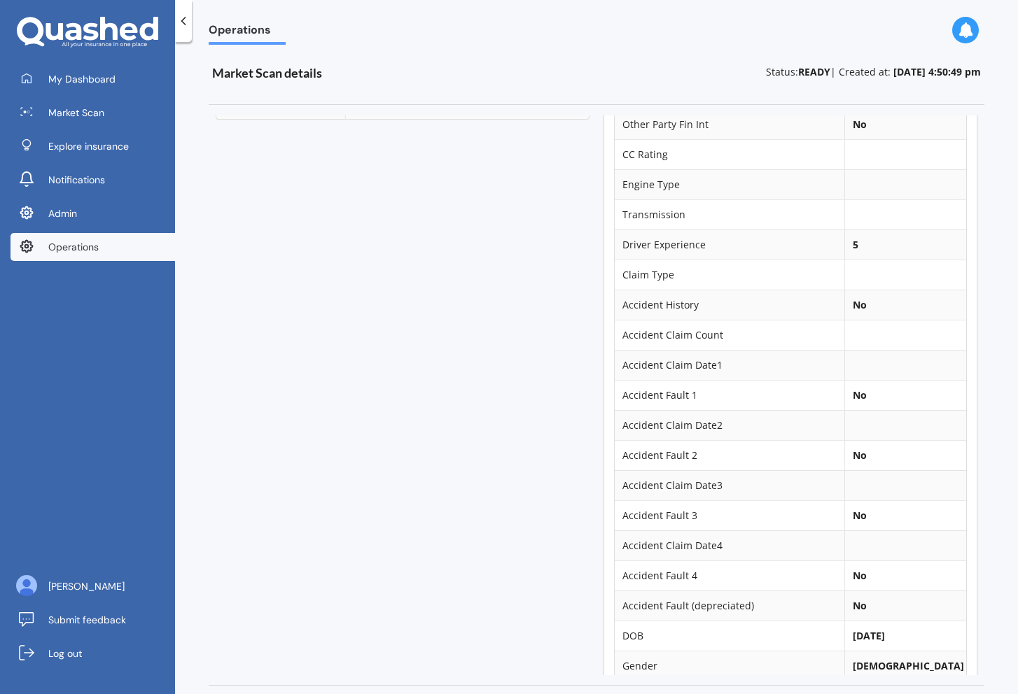
scroll to position [409, 0]
